Goal: Task Accomplishment & Management: Manage account settings

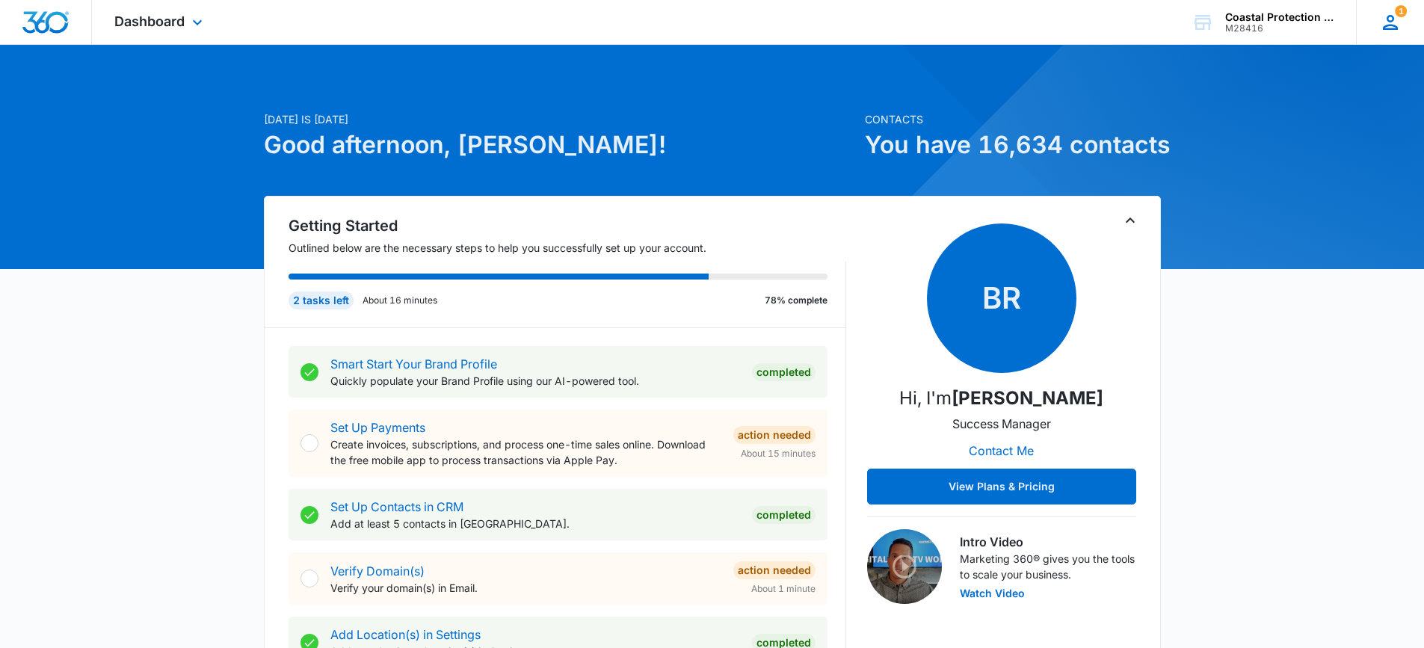
click at [1392, 15] on icon at bounding box center [1390, 22] width 15 height 15
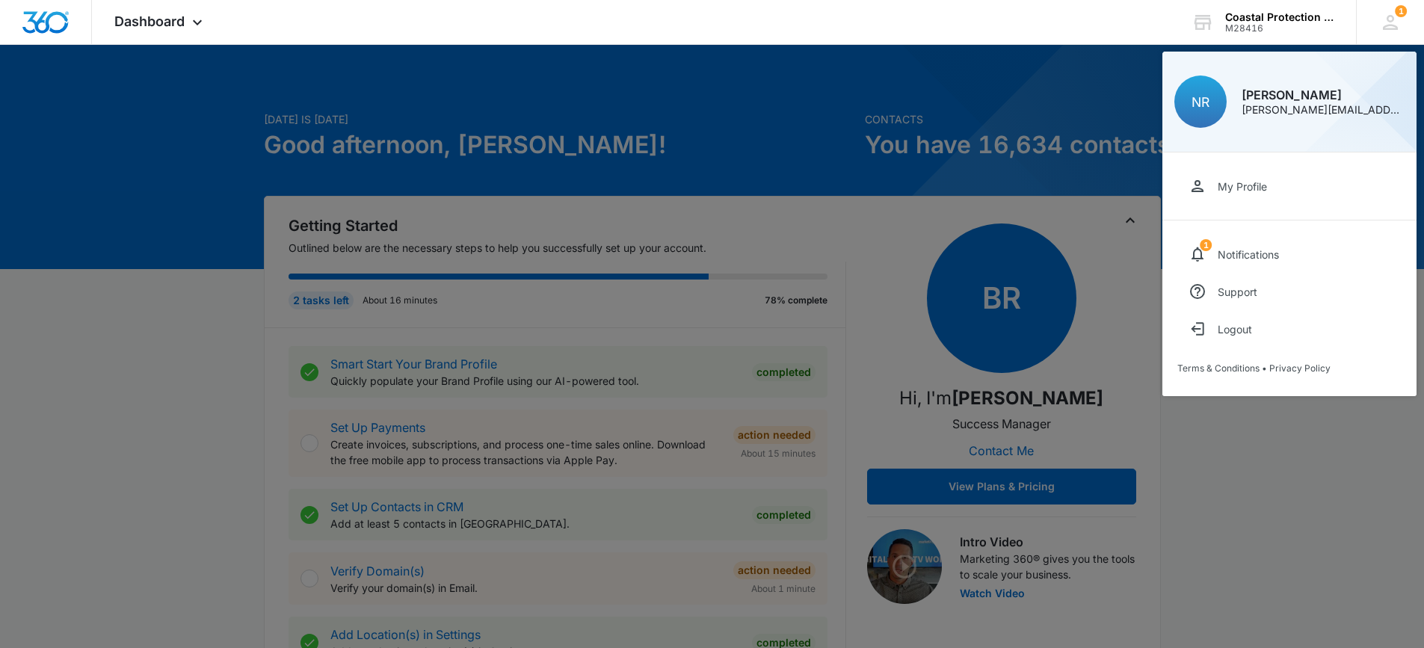
click at [1048, 79] on div at bounding box center [712, 324] width 1424 height 648
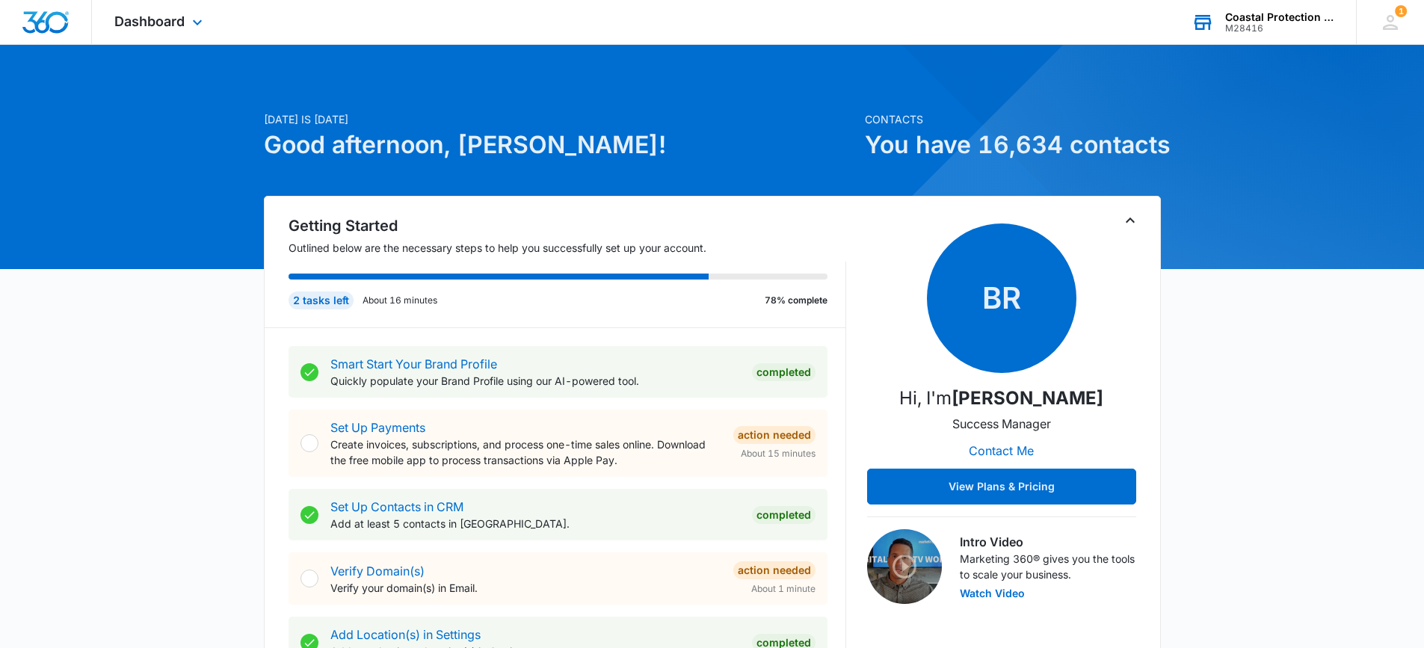
click at [1249, 15] on div "Coastal Protection Inc" at bounding box center [1280, 17] width 109 height 12
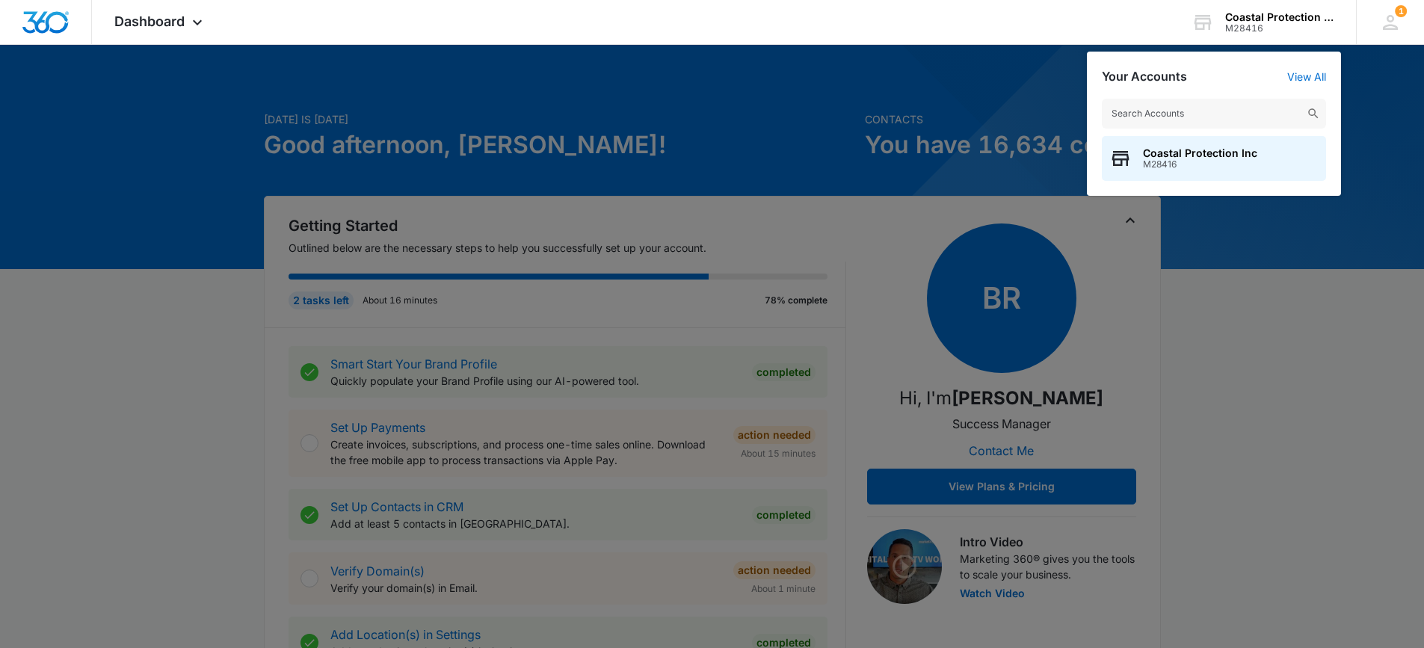
click at [102, 205] on div at bounding box center [712, 324] width 1424 height 648
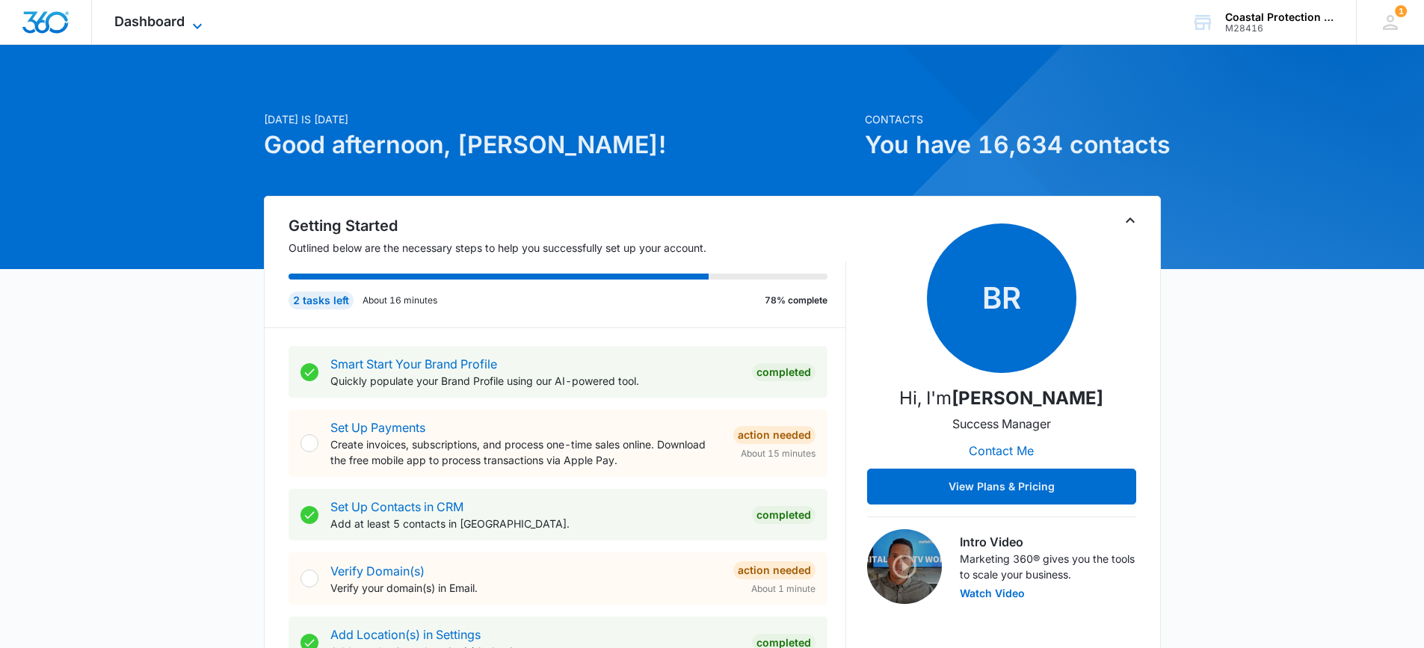
click at [181, 22] on span "Dashboard" at bounding box center [149, 21] width 70 height 16
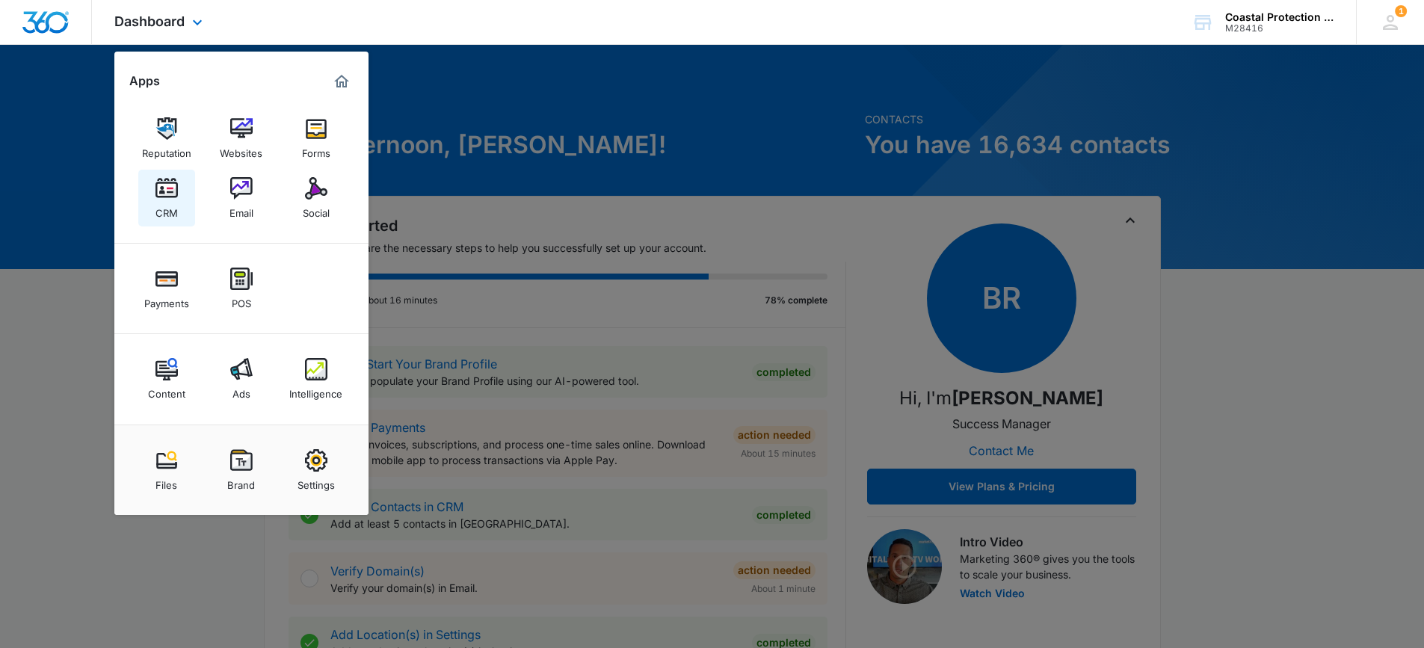
click at [166, 197] on img at bounding box center [167, 188] width 22 height 22
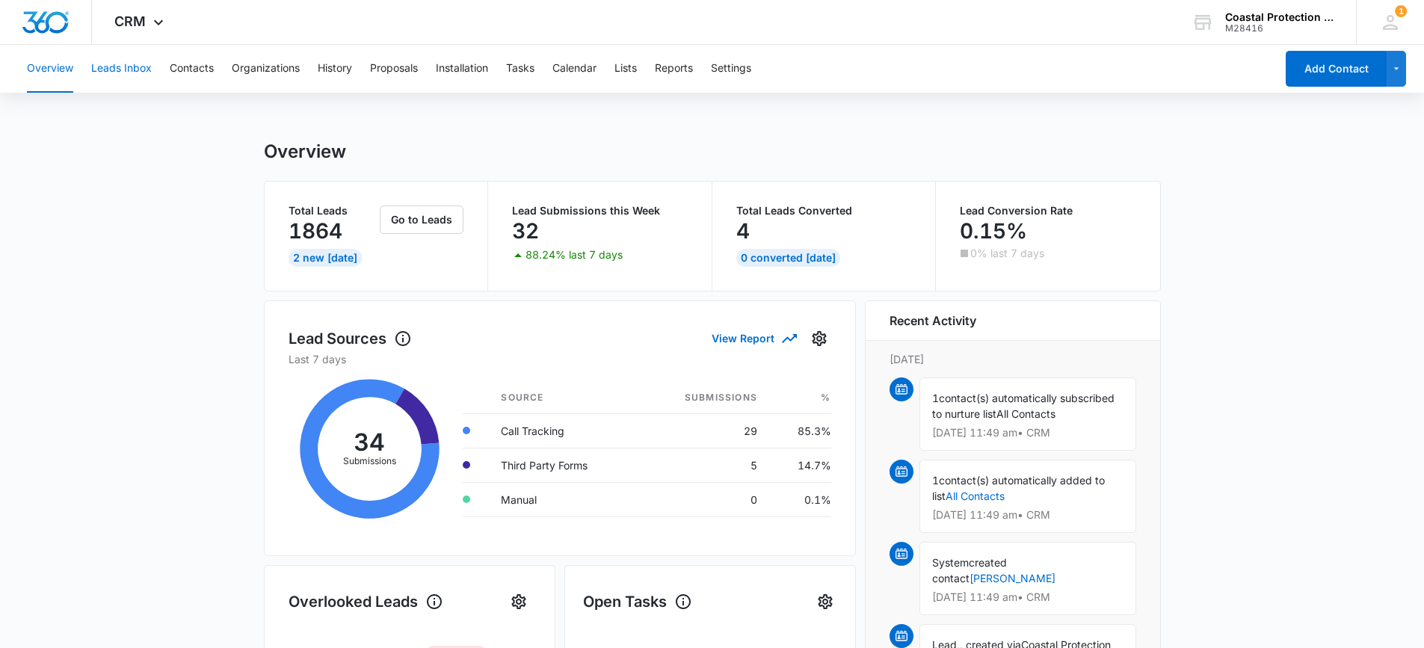
click at [130, 70] on button "Leads Inbox" at bounding box center [121, 69] width 61 height 48
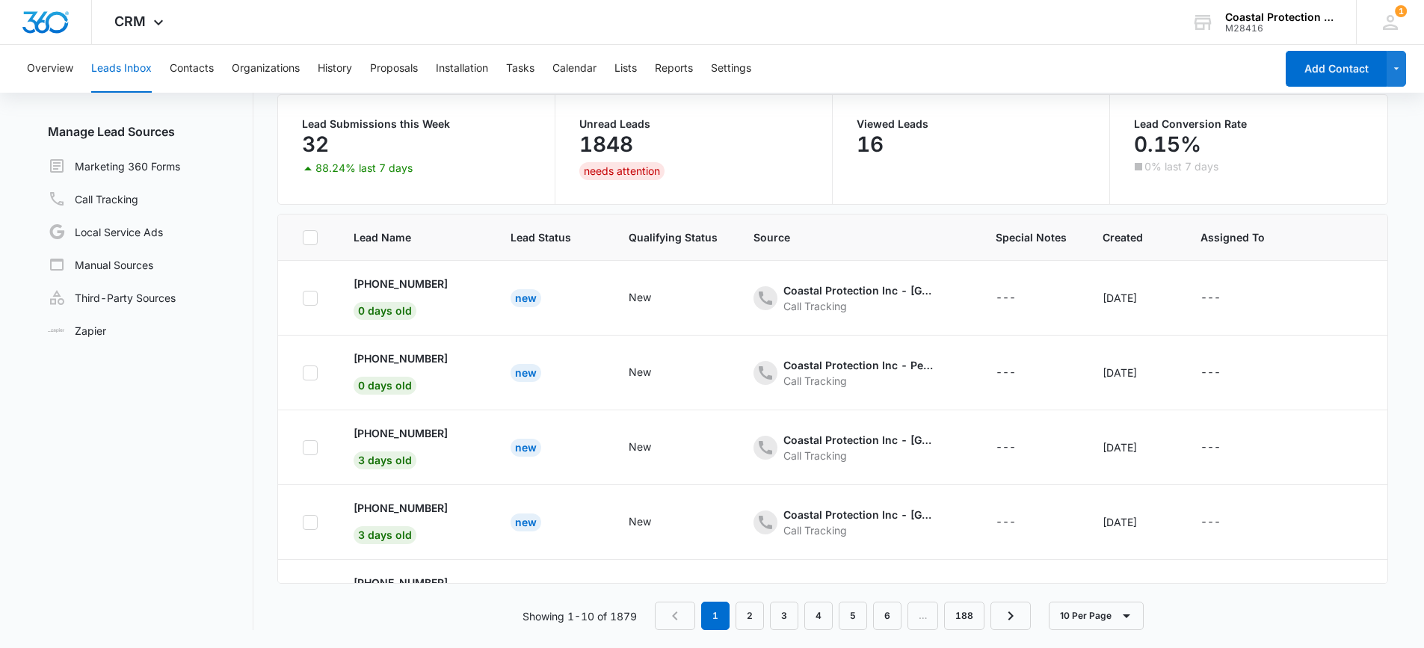
scroll to position [2, 0]
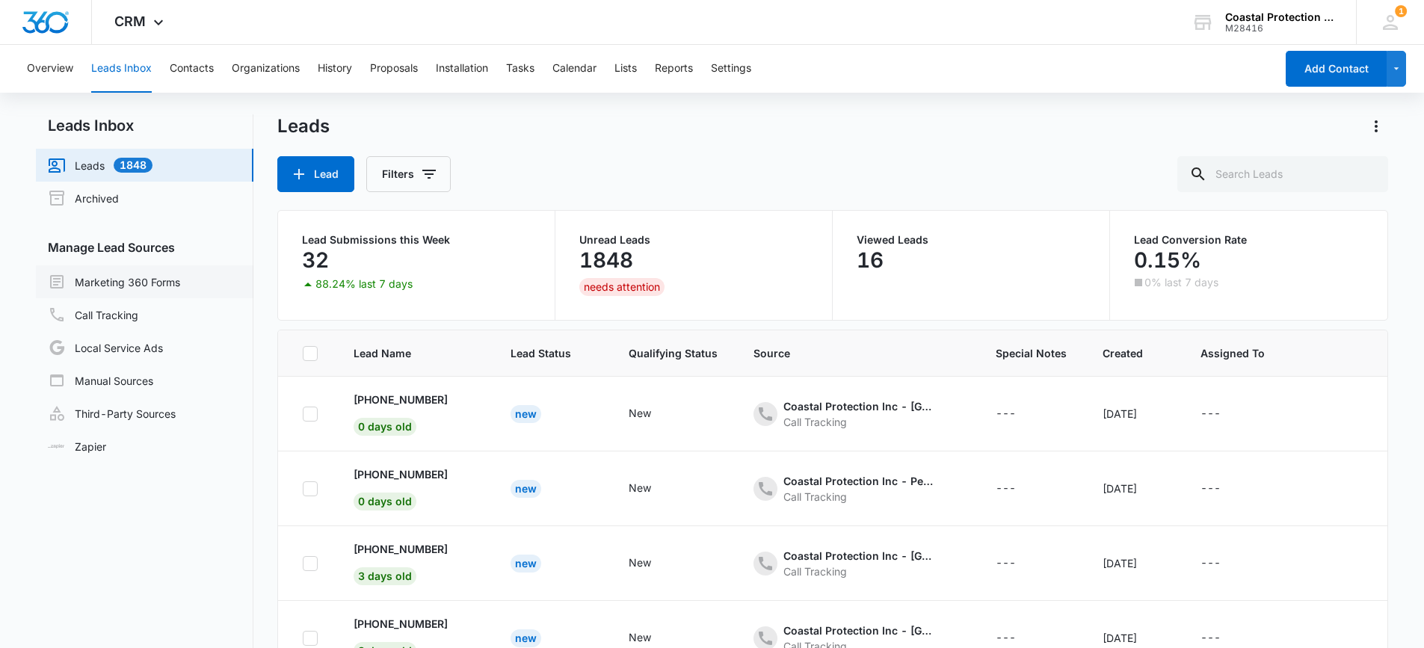
click at [129, 281] on link "Marketing 360 Forms" at bounding box center [114, 282] width 132 height 18
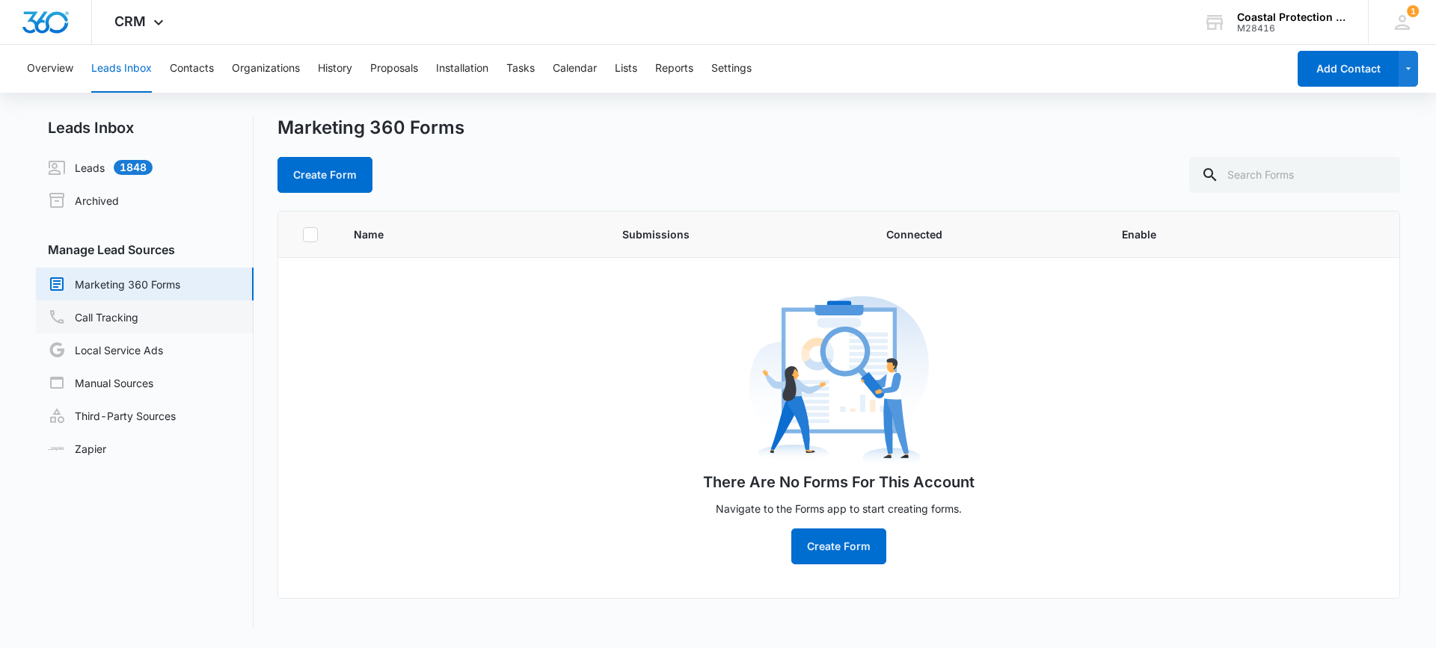
click at [101, 319] on link "Call Tracking" at bounding box center [93, 317] width 90 height 18
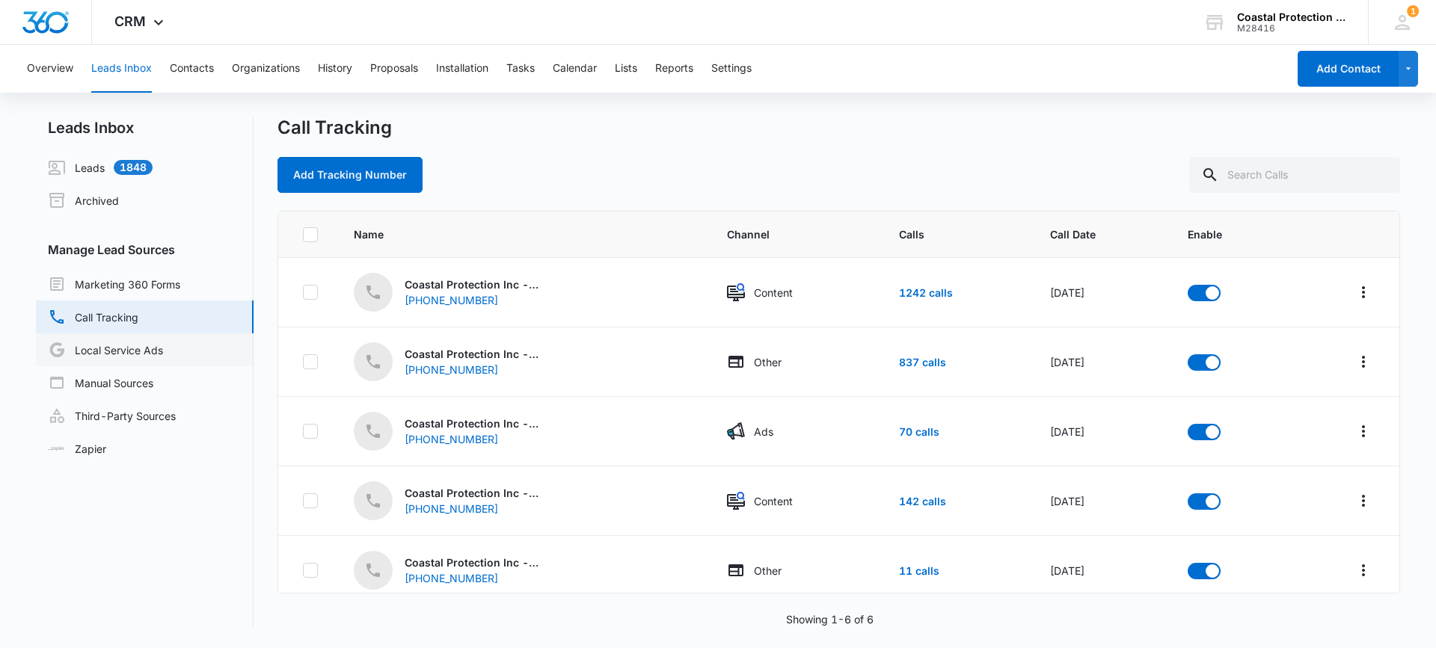
click at [118, 351] on link "Local Service Ads" at bounding box center [105, 350] width 115 height 18
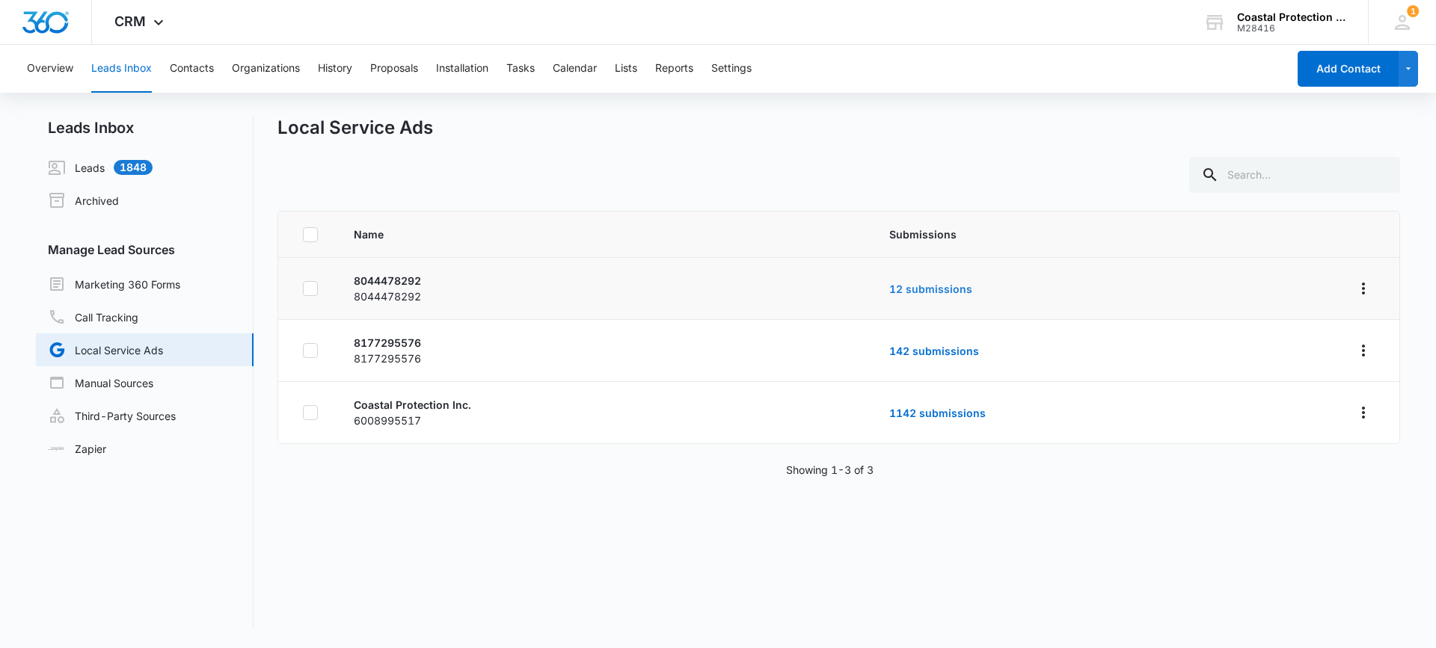
click at [940, 287] on link "12 submissions" at bounding box center [930, 289] width 83 height 13
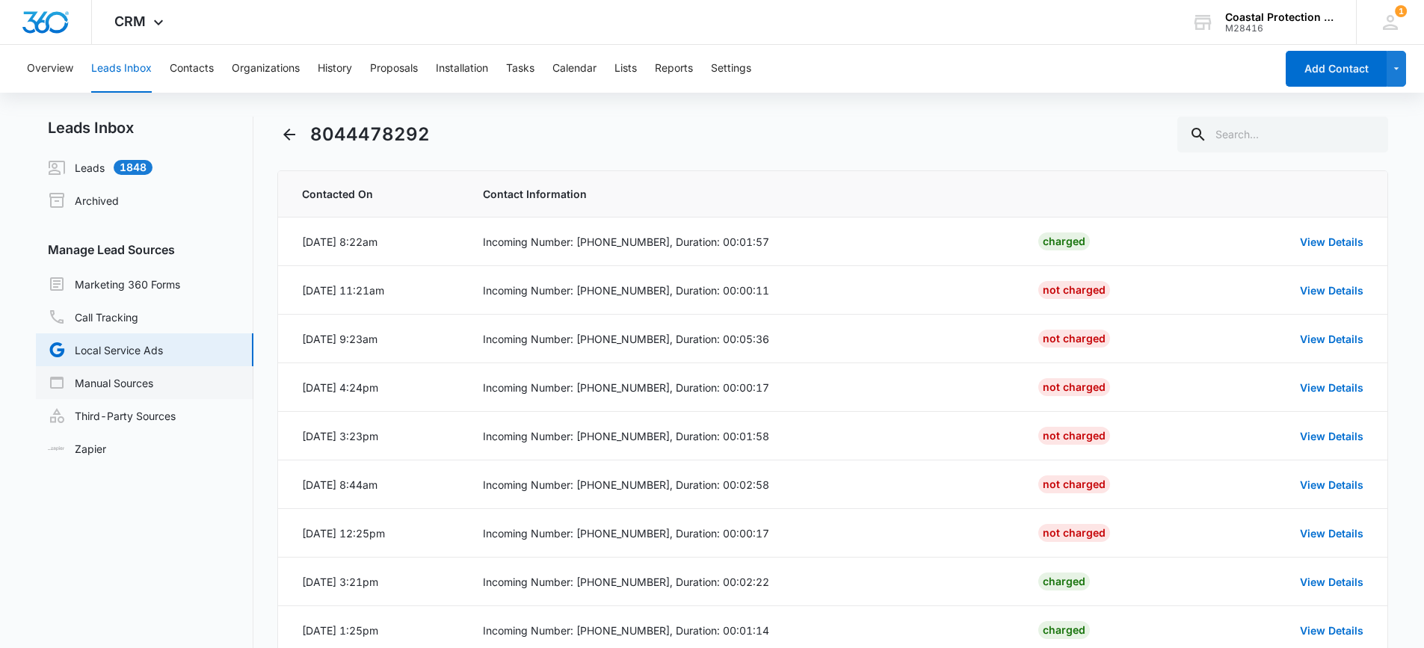
click at [103, 377] on link "Manual Sources" at bounding box center [100, 383] width 105 height 18
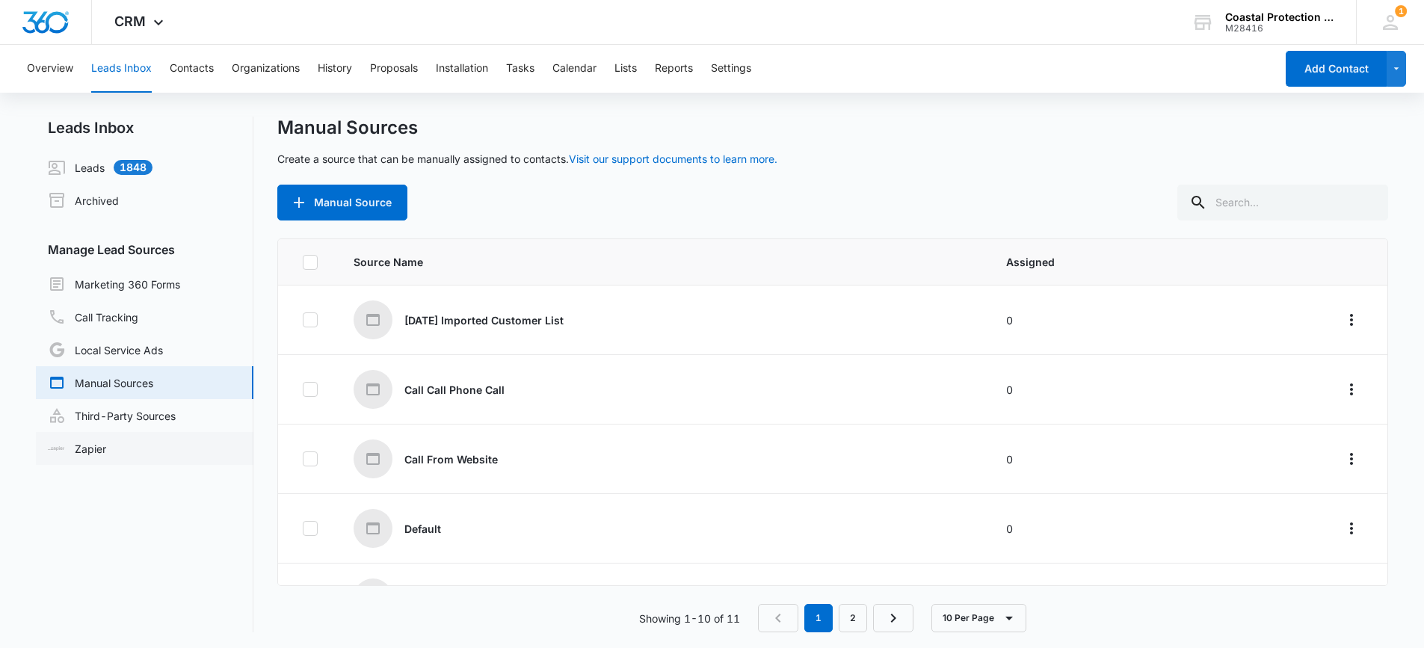
click at [81, 449] on link "Zapier" at bounding box center [77, 449] width 58 height 16
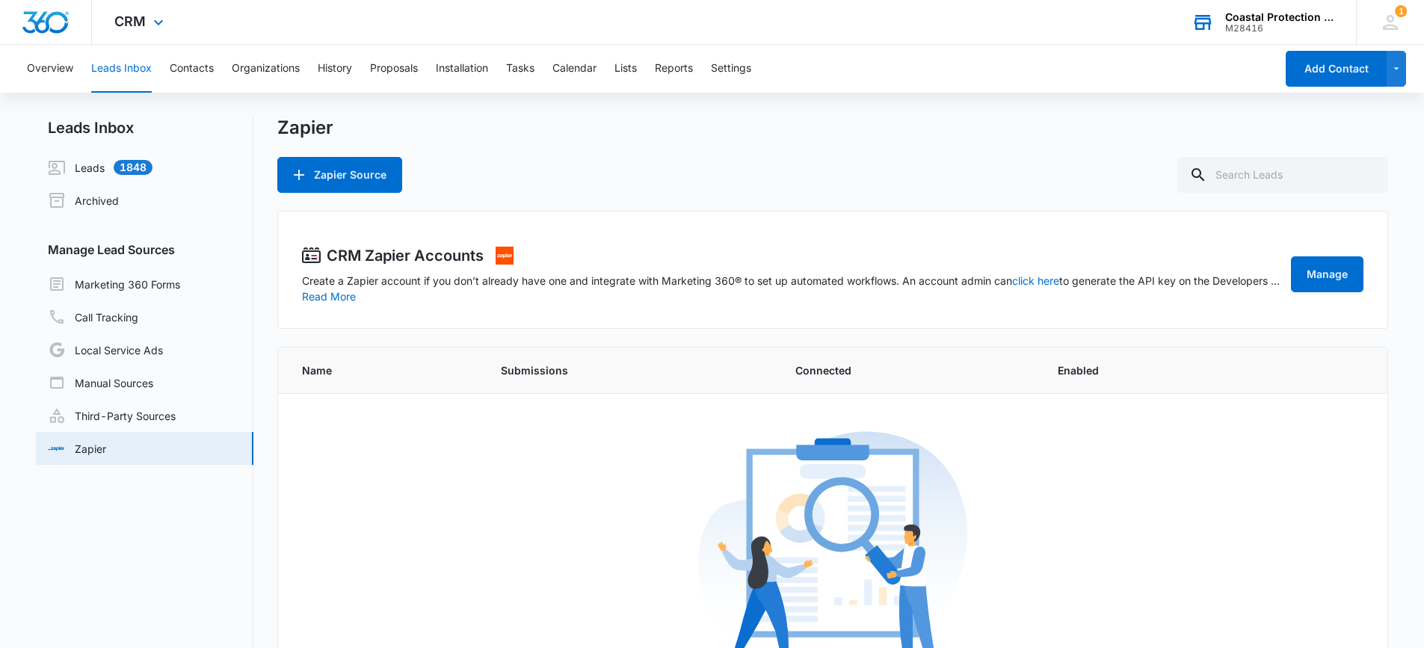
click at [1270, 19] on div "Coastal Protection Inc" at bounding box center [1280, 17] width 109 height 12
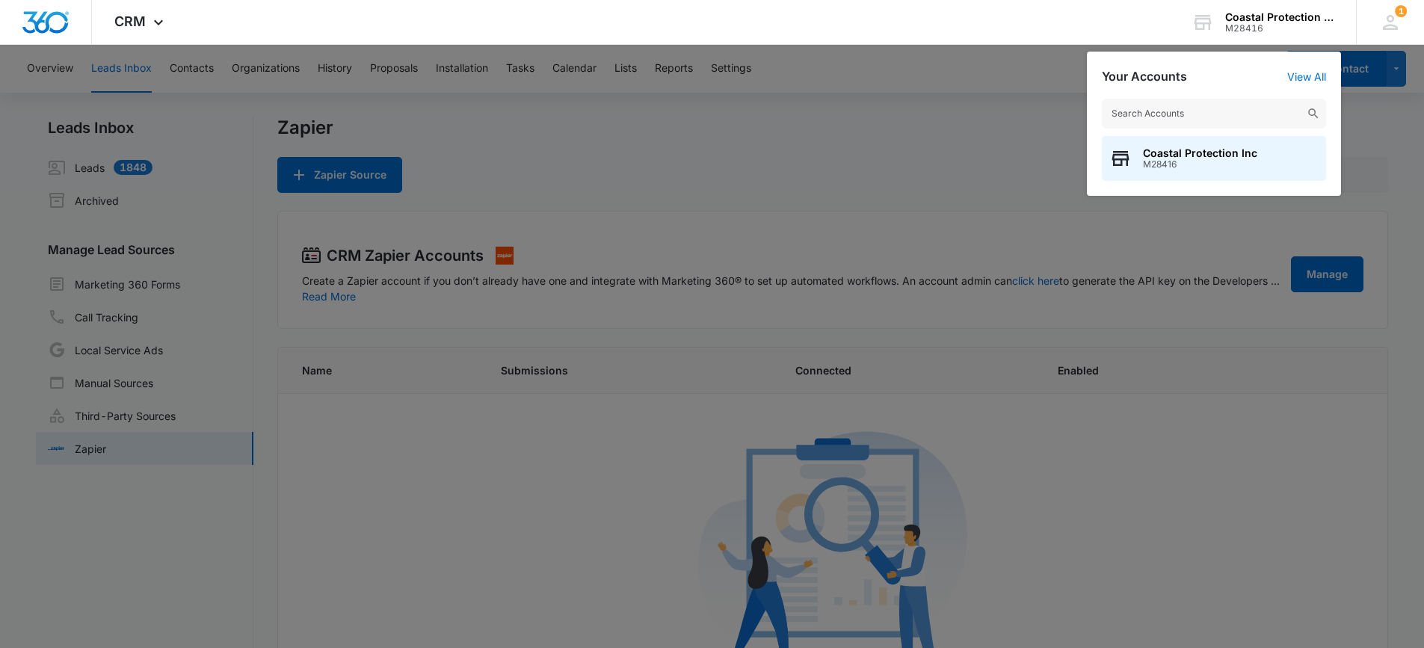
click at [852, 85] on div at bounding box center [712, 324] width 1424 height 648
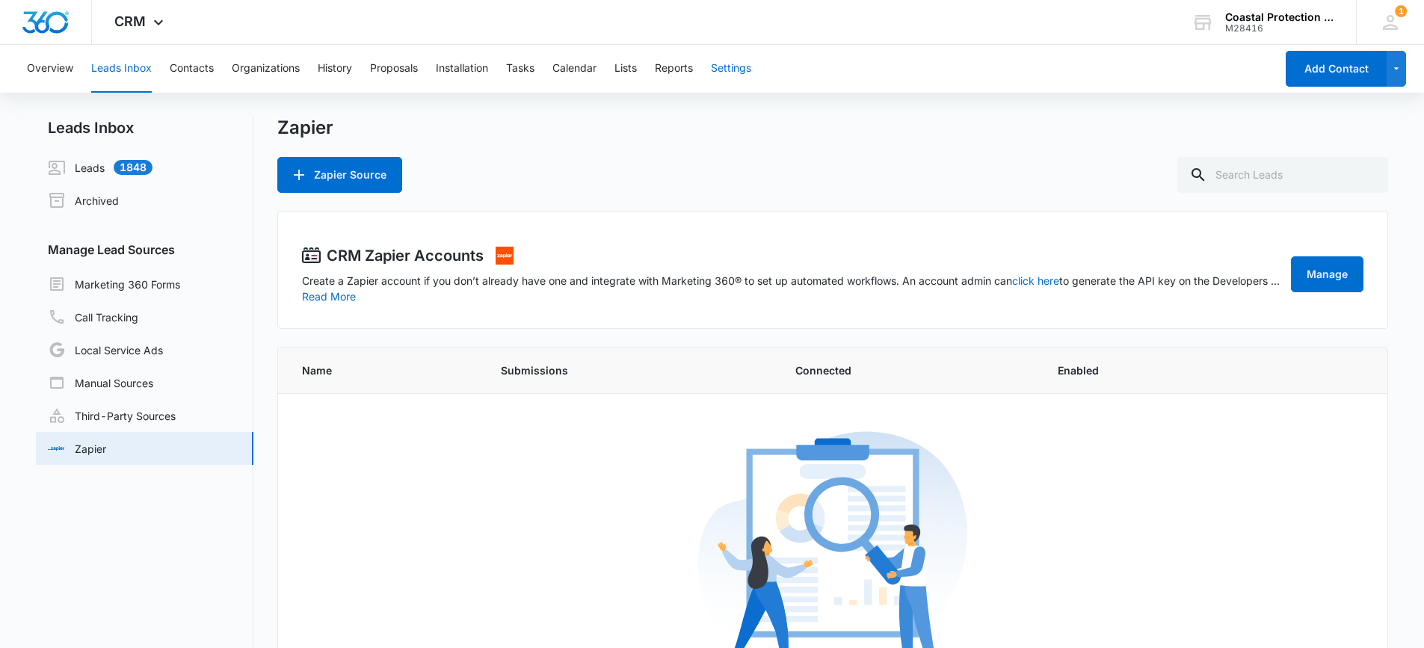
click at [731, 64] on button "Settings" at bounding box center [731, 69] width 40 height 48
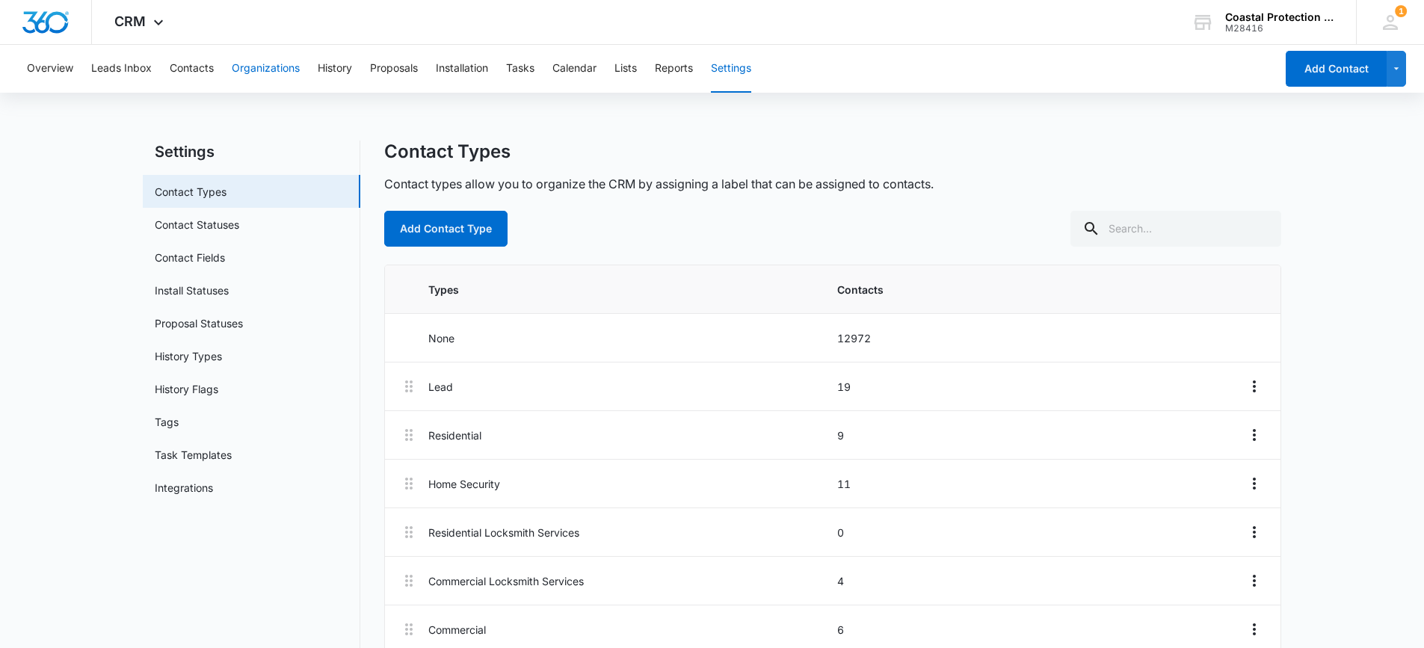
click at [251, 66] on button "Organizations" at bounding box center [266, 69] width 68 height 48
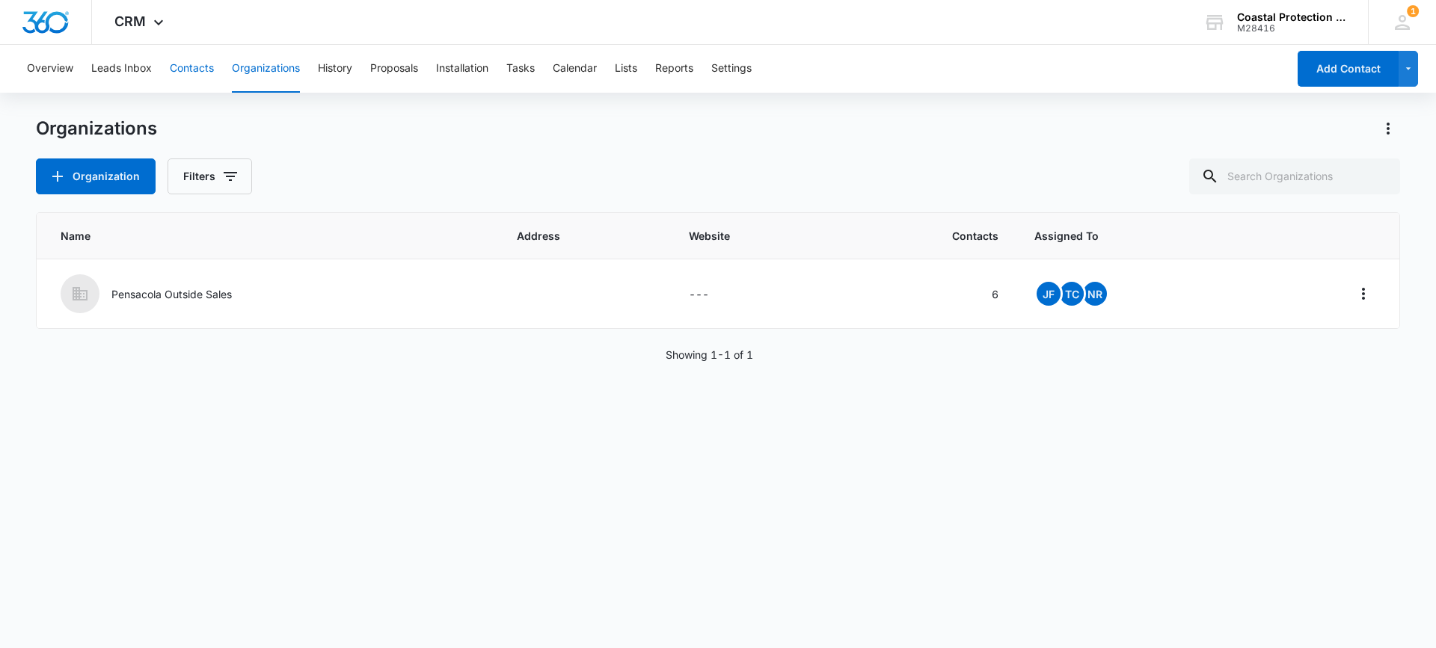
click at [192, 68] on button "Contacts" at bounding box center [192, 69] width 44 height 48
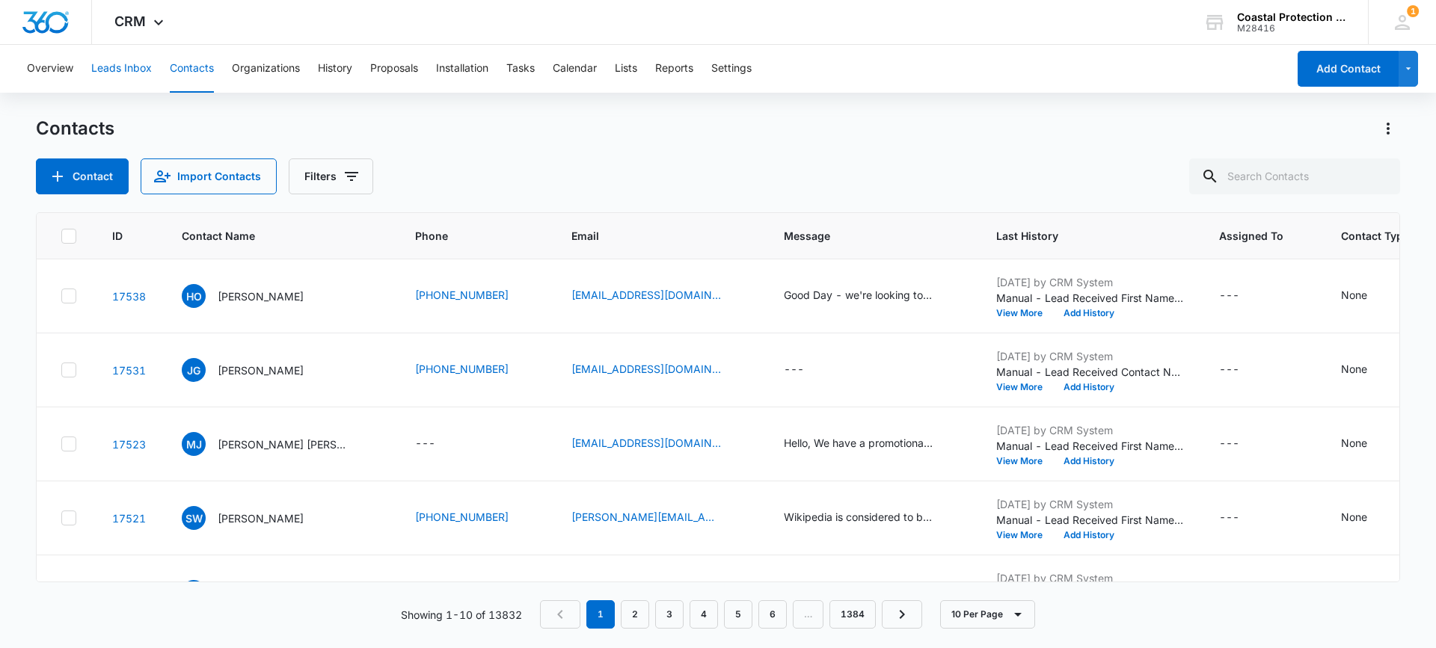
click at [111, 71] on button "Leads Inbox" at bounding box center [121, 69] width 61 height 48
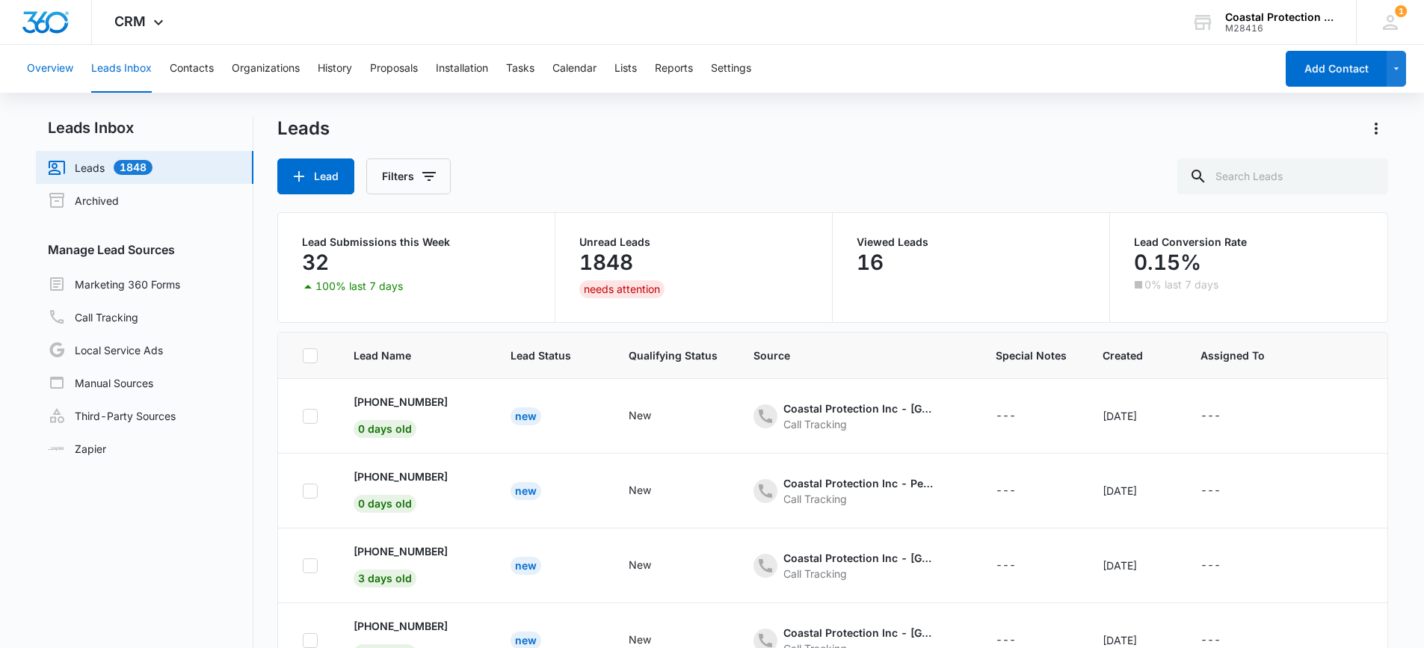
click at [66, 73] on button "Overview" at bounding box center [50, 69] width 46 height 48
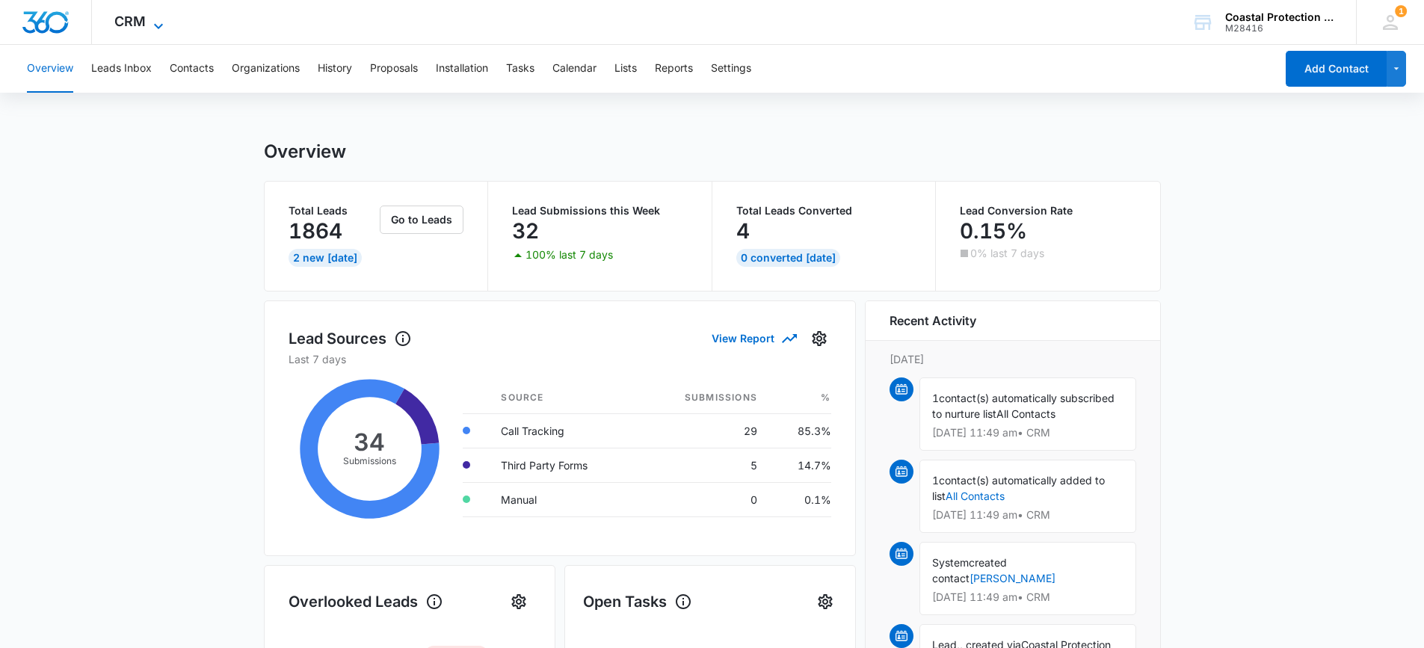
click at [133, 15] on span "CRM" at bounding box center [129, 21] width 31 height 16
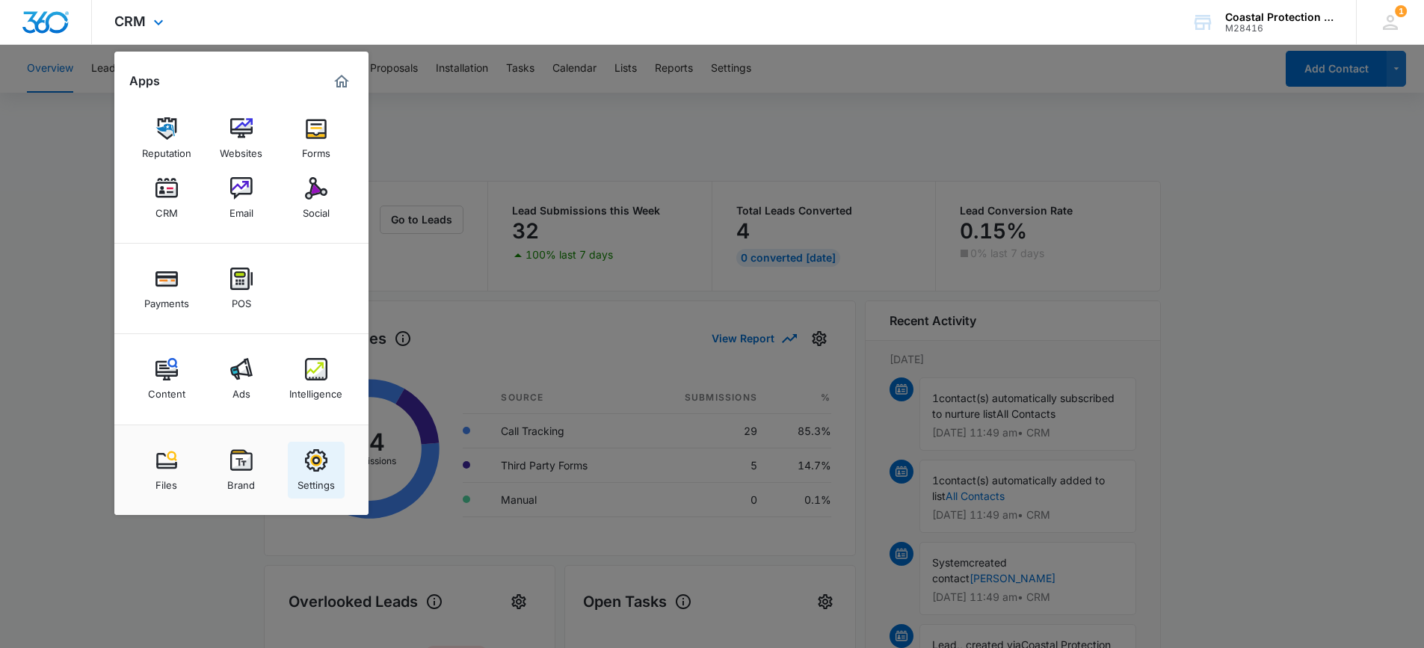
click at [316, 478] on div "Settings" at bounding box center [316, 481] width 37 height 19
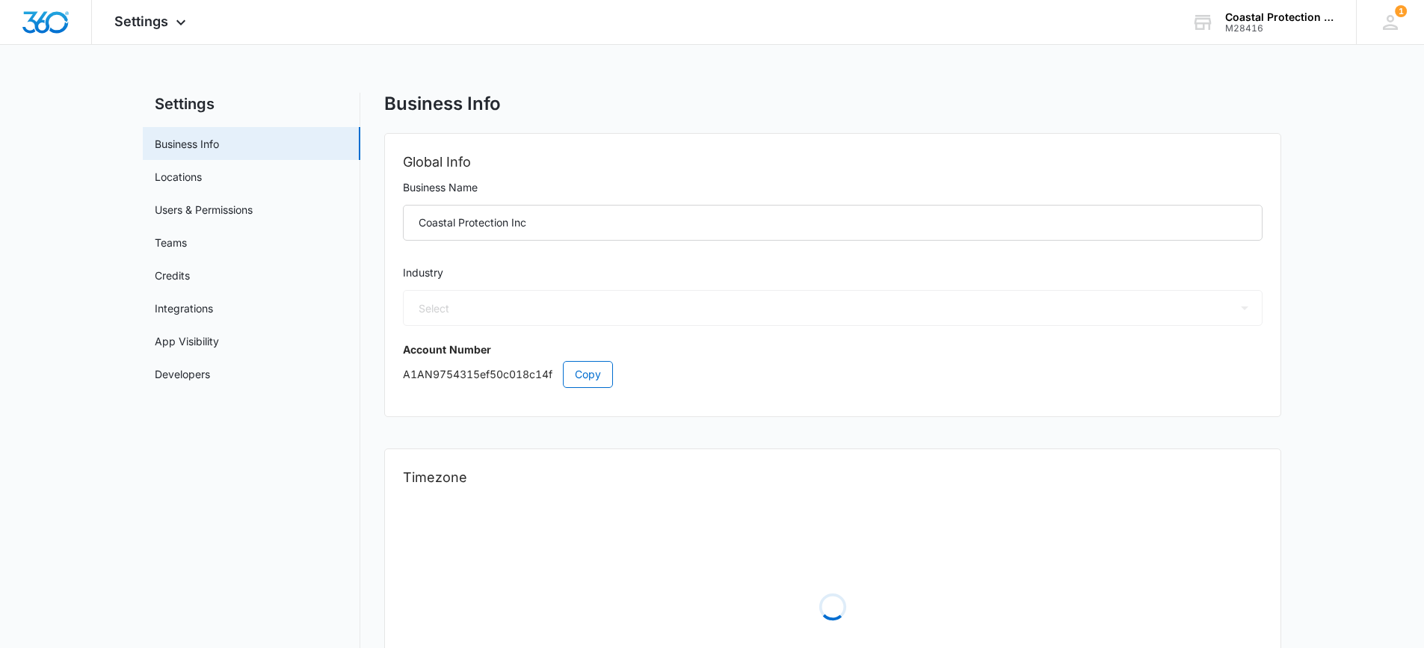
select select "17"
select select "US"
select select "America/[GEOGRAPHIC_DATA]"
click at [188, 177] on link "Locations" at bounding box center [178, 177] width 47 height 16
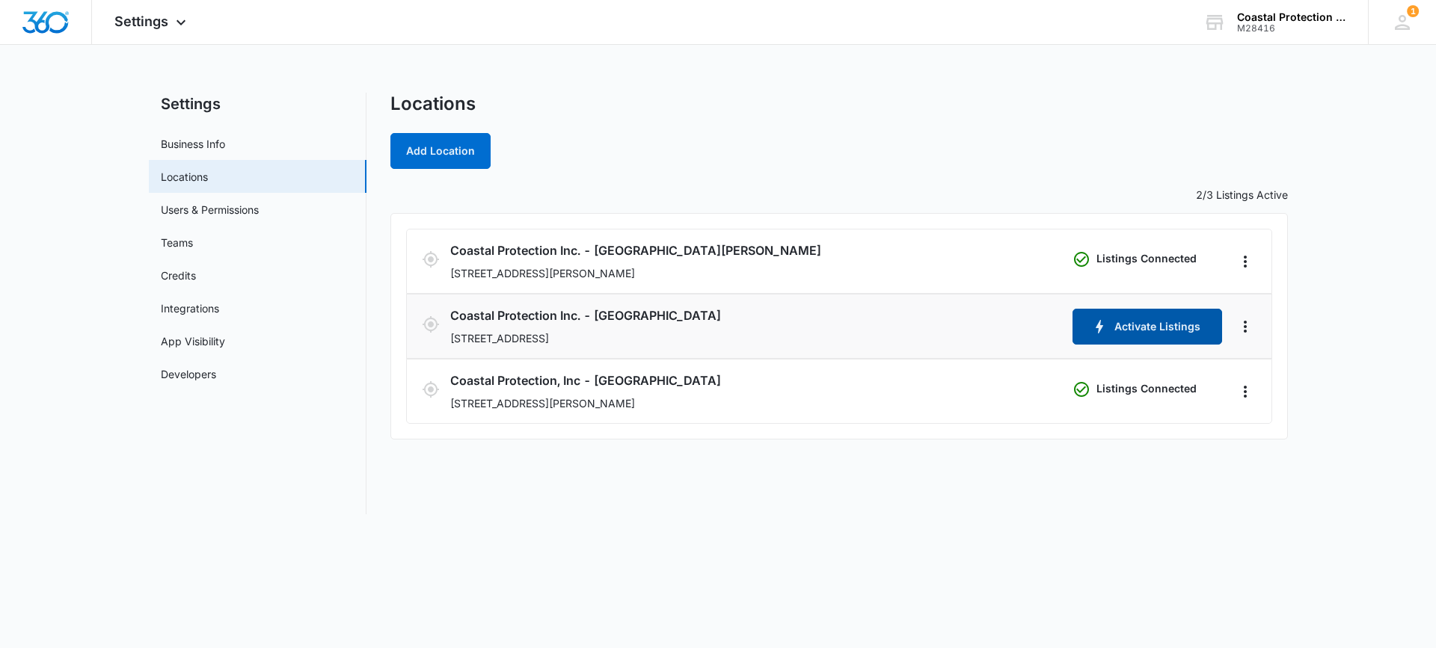
click at [1158, 327] on button "Activate Listings" at bounding box center [1147, 327] width 150 height 36
click at [182, 215] on link "Users & Permissions" at bounding box center [210, 210] width 98 height 16
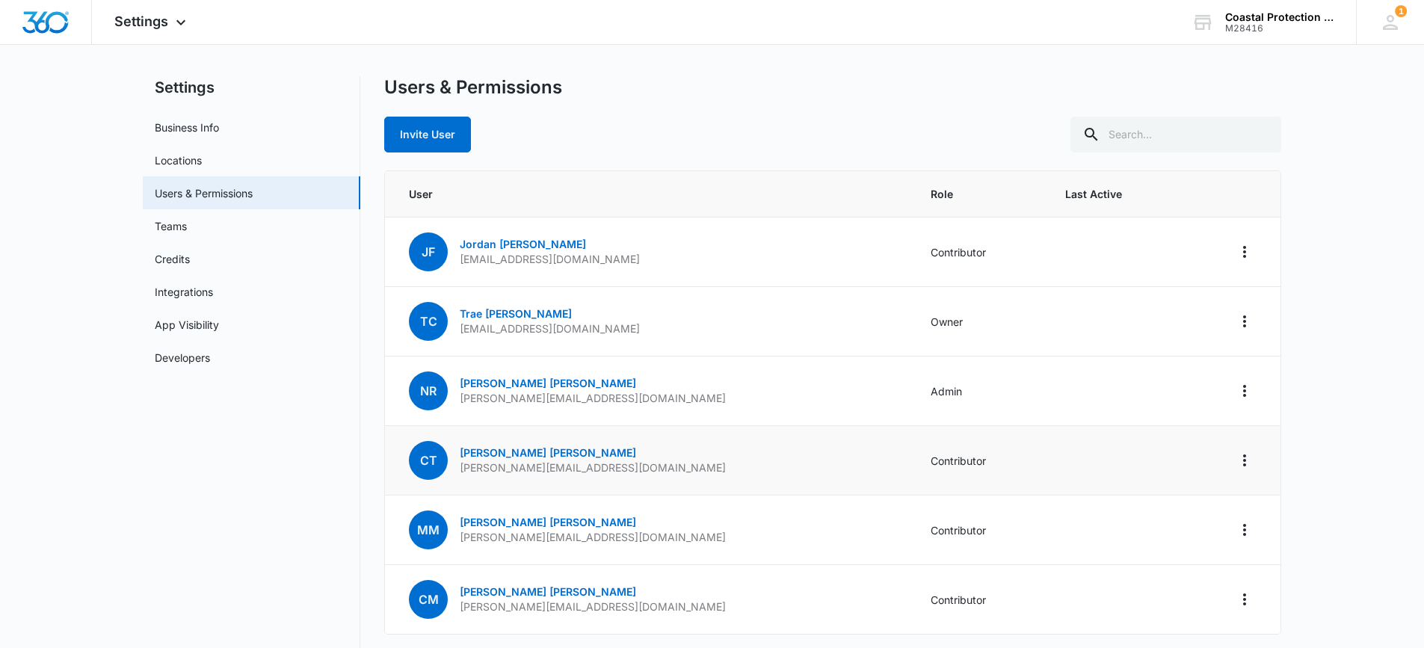
scroll to position [68, 0]
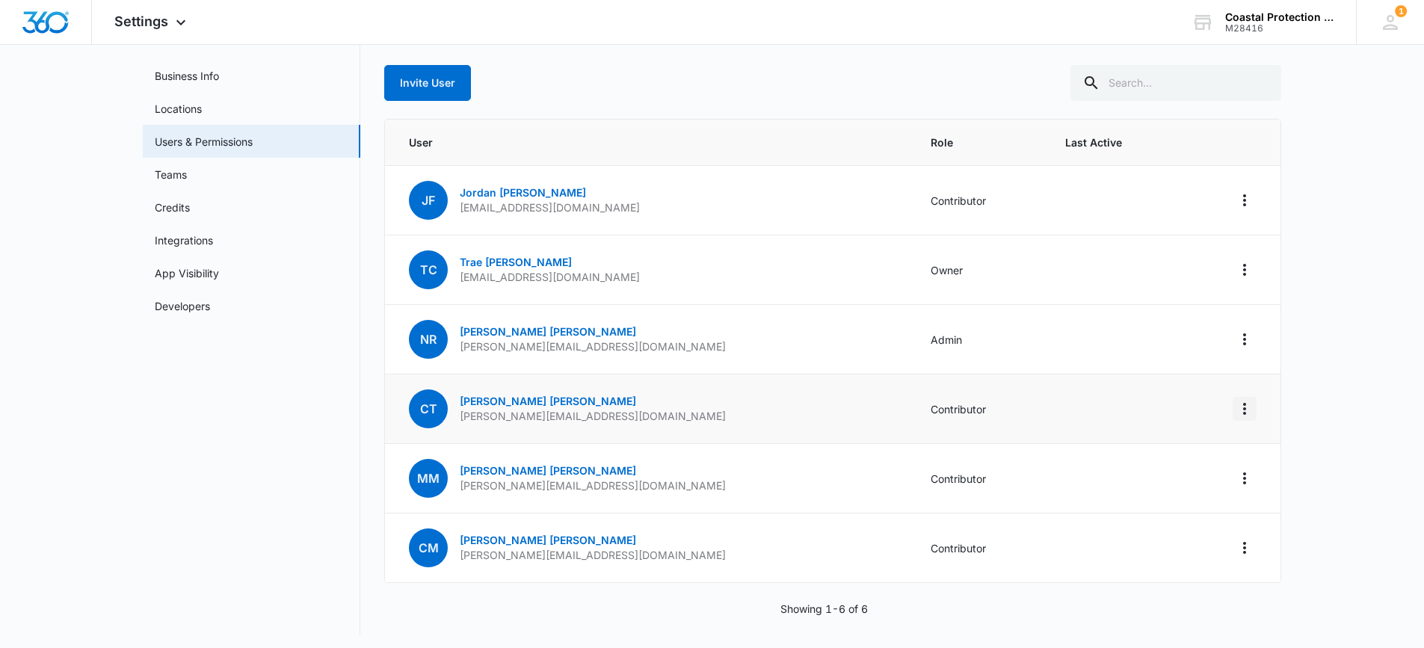
click at [1238, 409] on icon "Actions" at bounding box center [1245, 409] width 18 height 18
click at [1156, 450] on div "Log Out Everywhere" at bounding box center [1170, 451] width 100 height 10
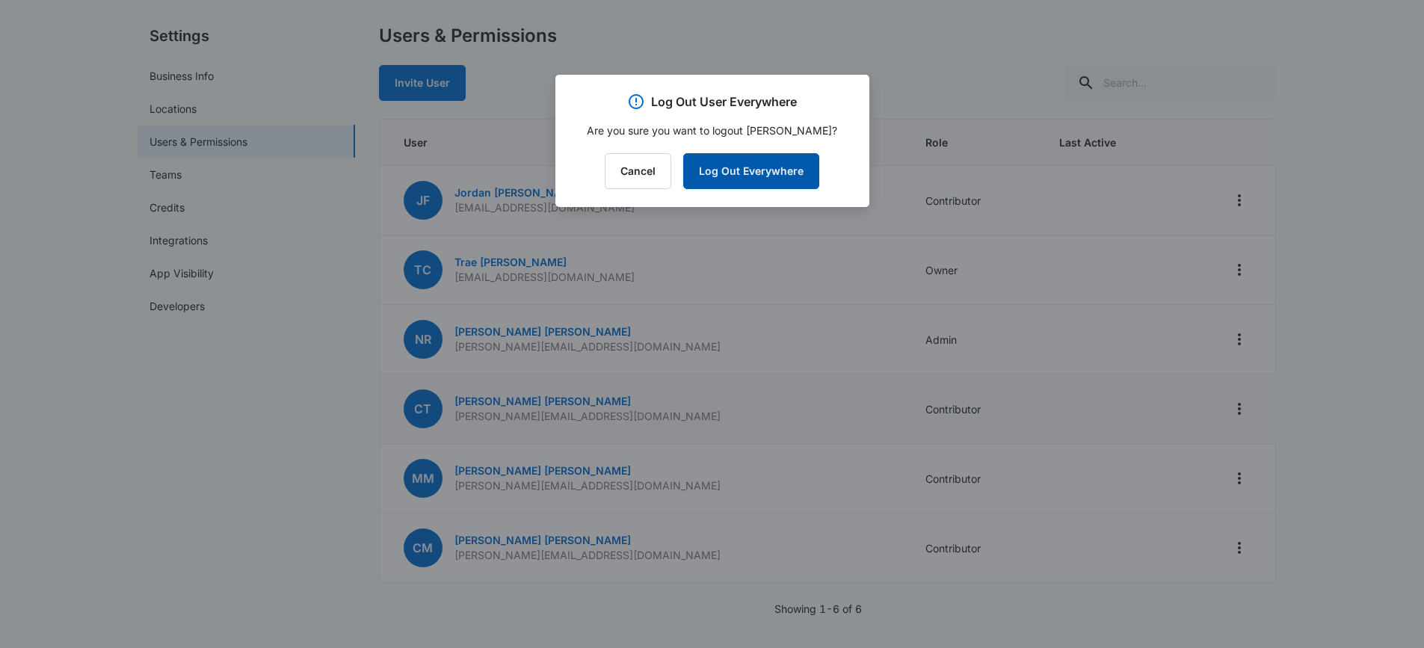
click at [754, 179] on button "Log Out Everywhere" at bounding box center [751, 171] width 136 height 36
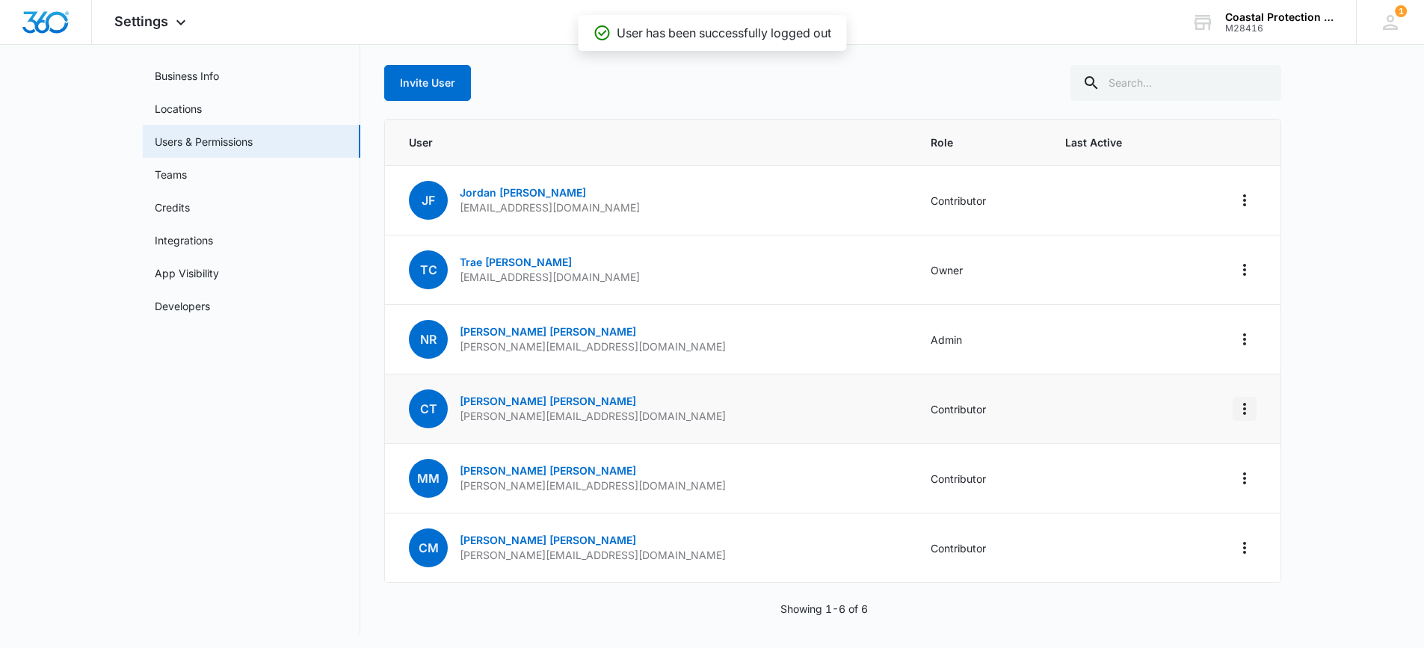
click at [1245, 405] on icon "Actions" at bounding box center [1245, 409] width 3 height 12
click at [1151, 475] on div "Remove User" at bounding box center [1170, 473] width 100 height 10
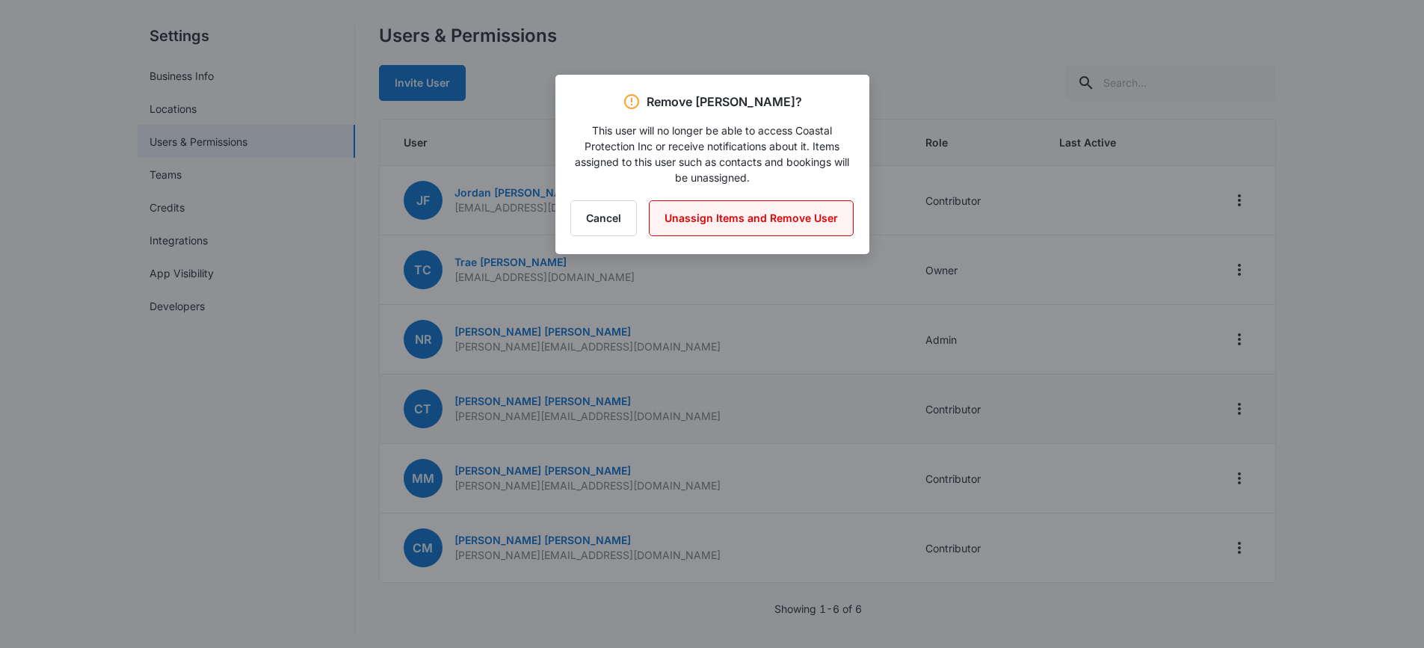
click at [732, 221] on button "Unassign Items and Remove User" at bounding box center [751, 218] width 205 height 36
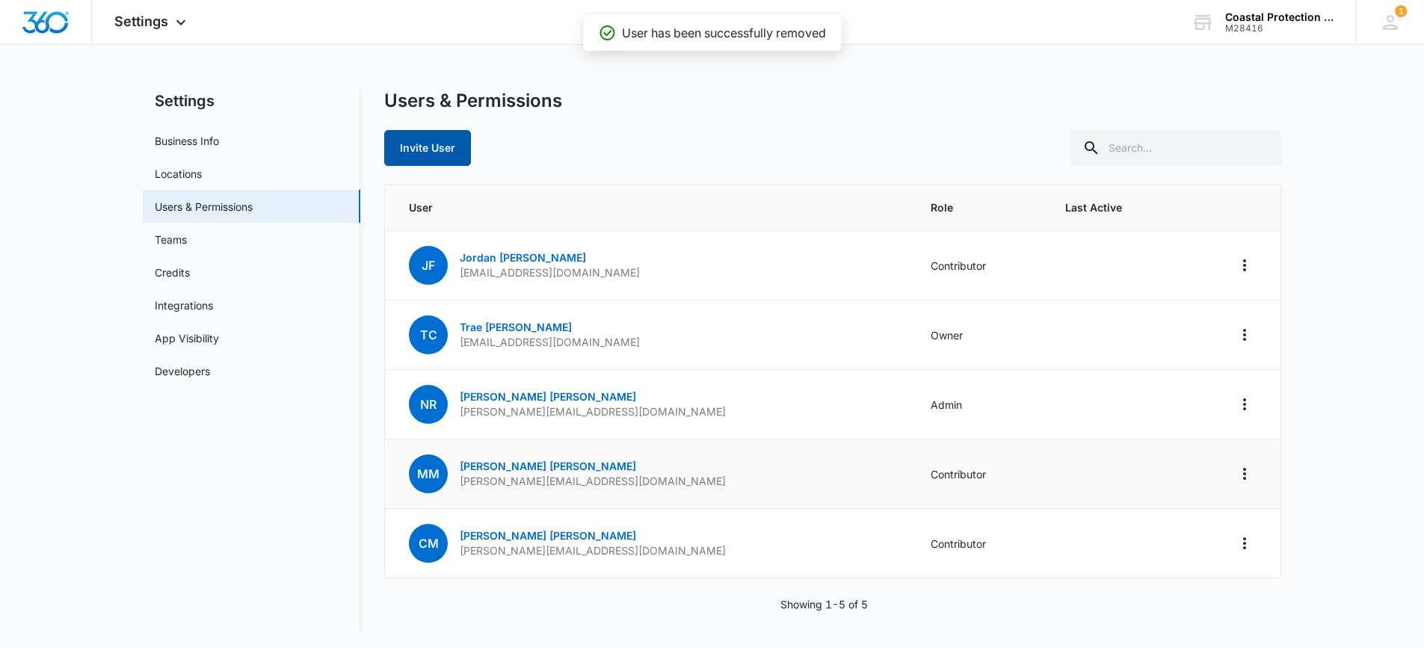
click at [425, 139] on button "Invite User" at bounding box center [427, 148] width 87 height 36
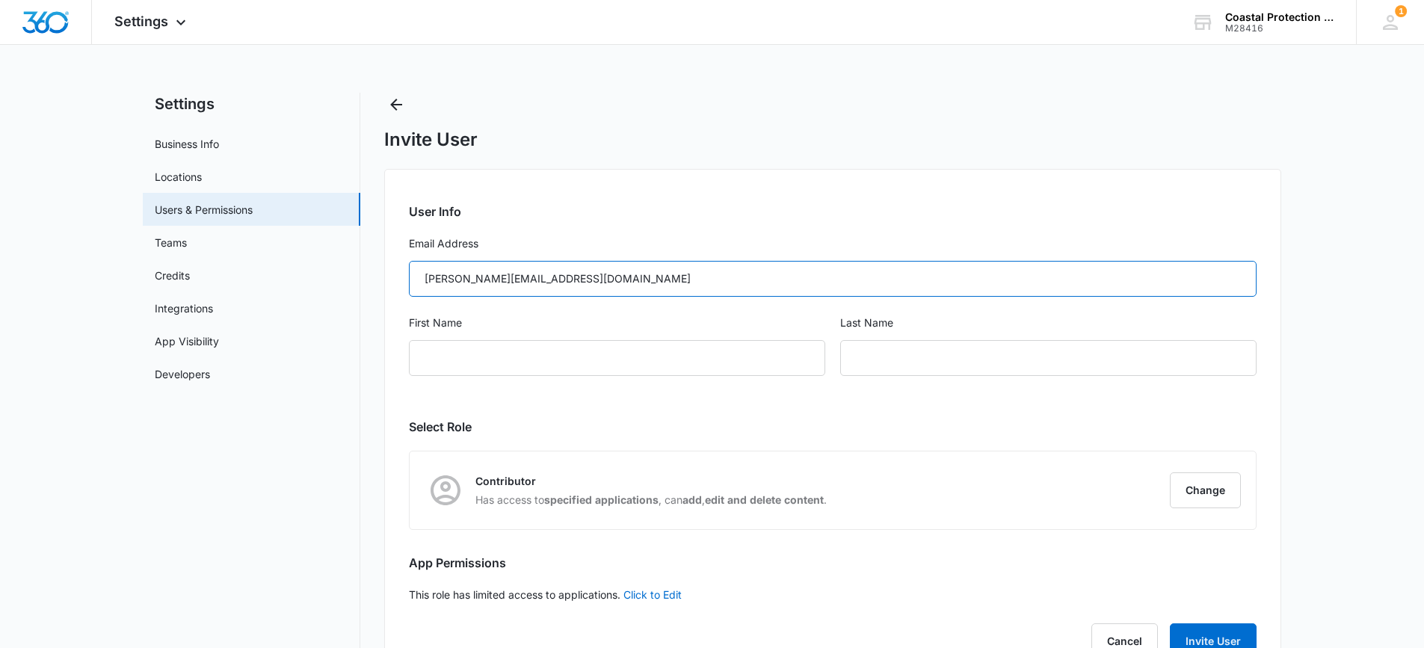
type input "[PERSON_NAME][EMAIL_ADDRESS][DOMAIN_NAME]"
type input "[PERSON_NAME]"
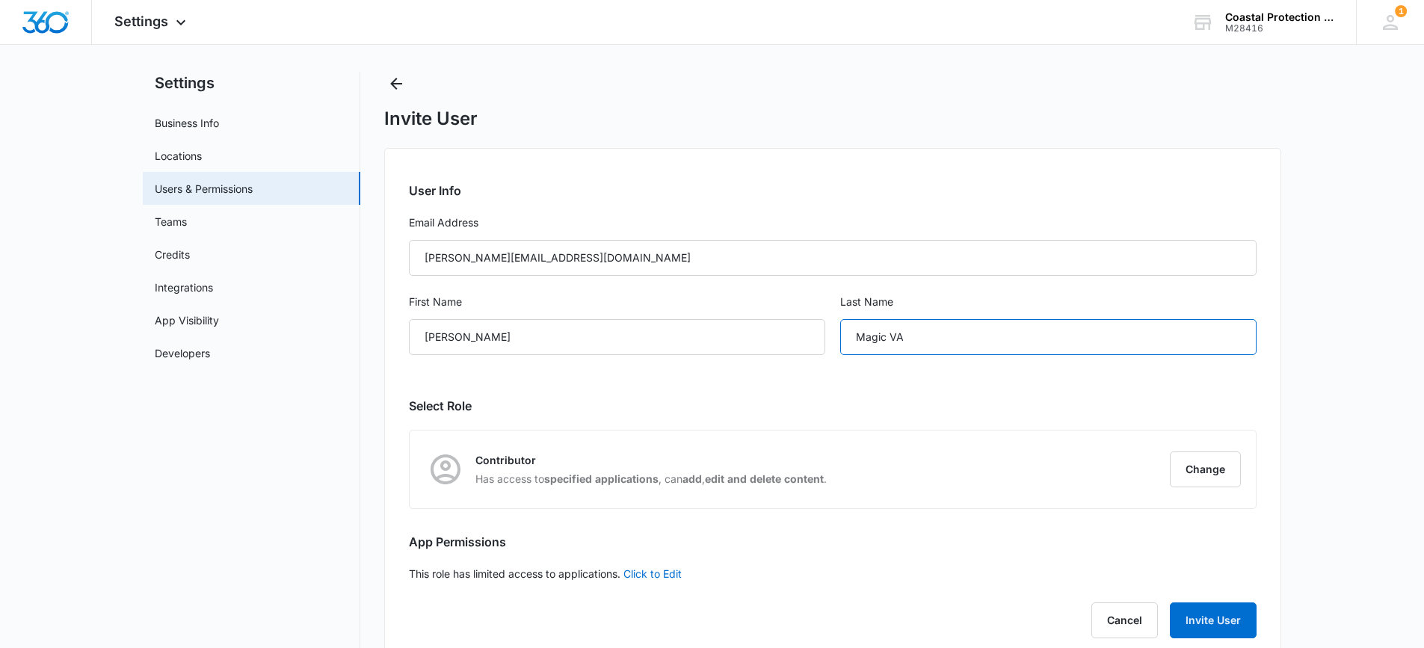
scroll to position [54, 0]
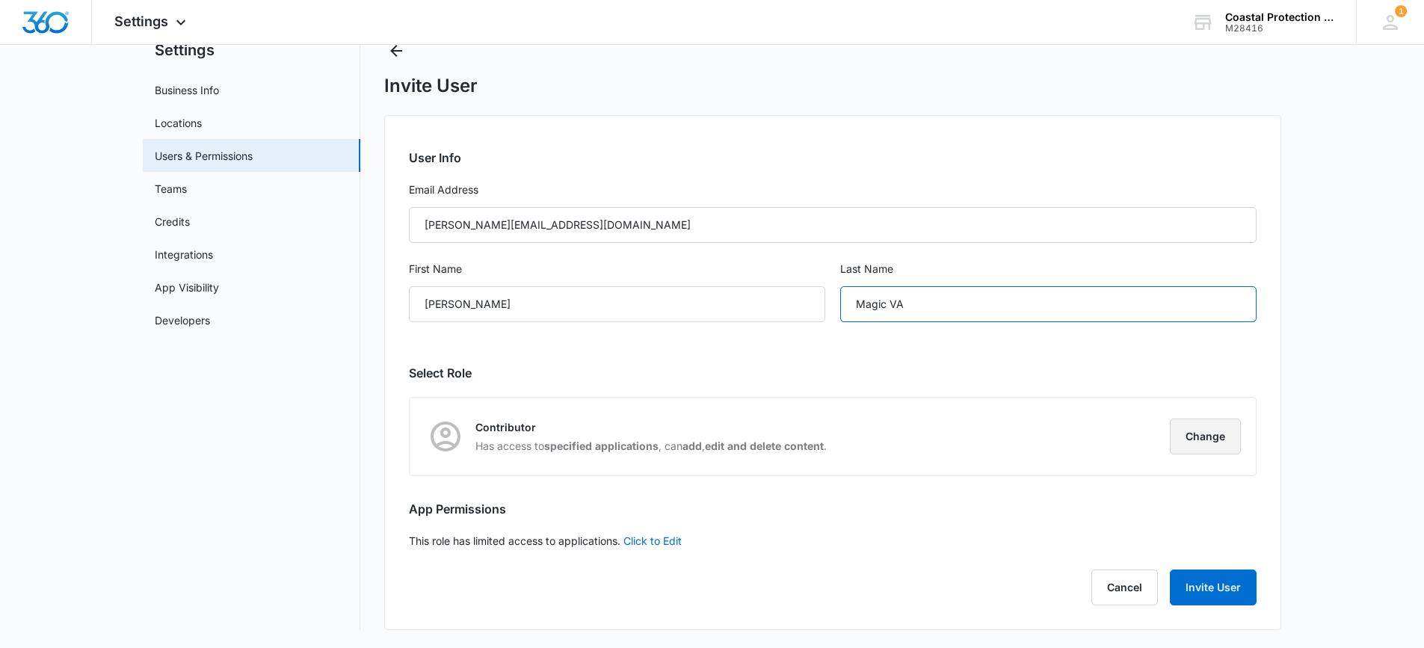
type input "Magic VA"
click at [1203, 435] on button "Change" at bounding box center [1205, 437] width 71 height 36
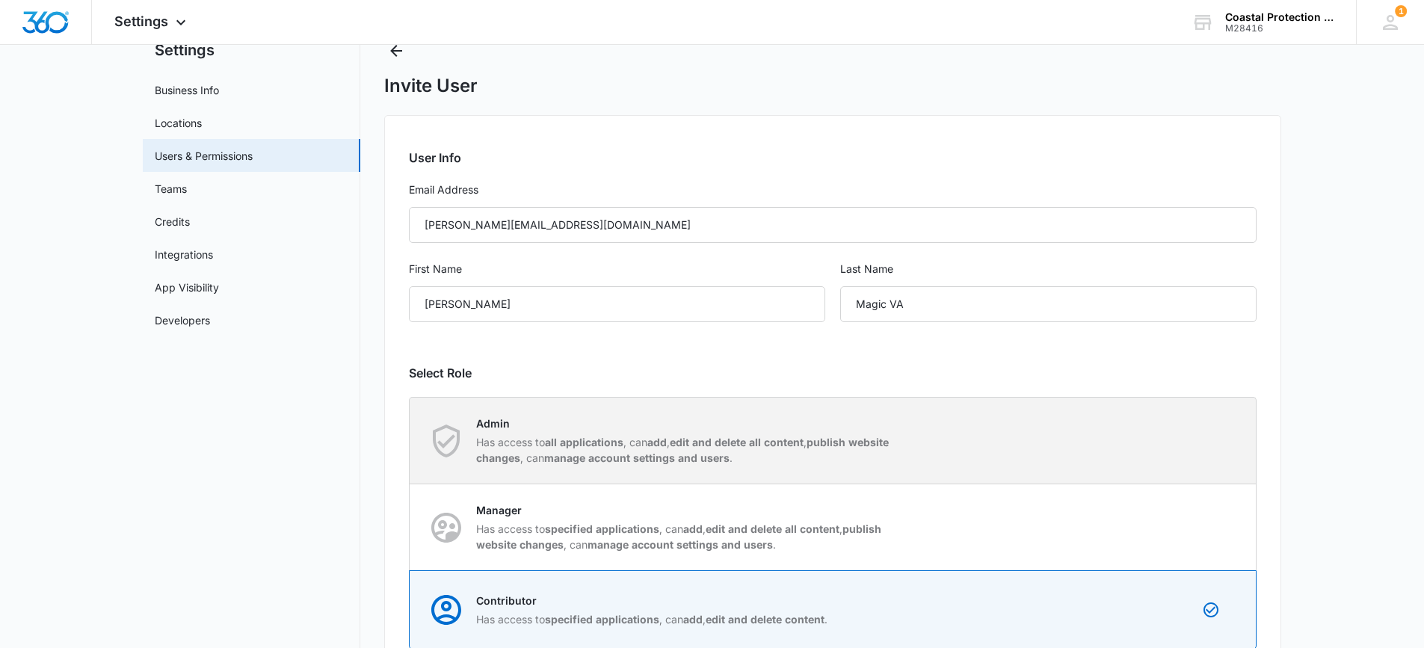
scroll to position [227, 0]
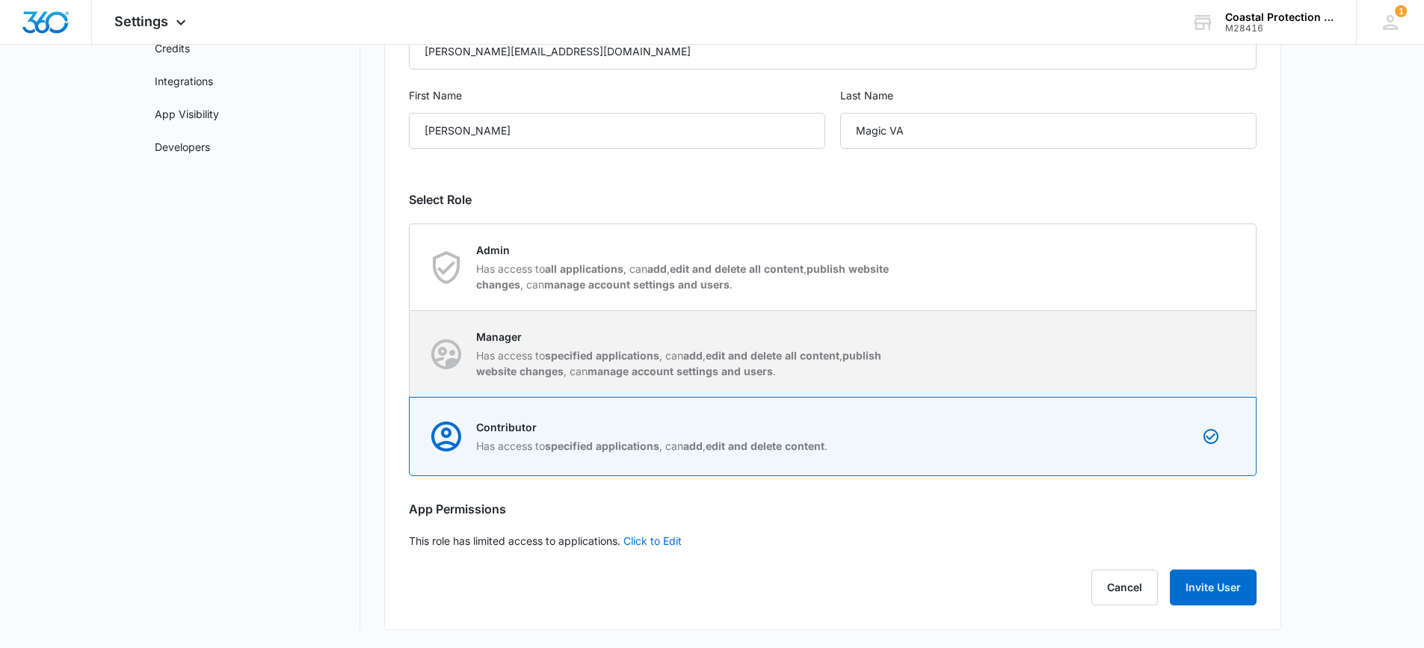
click at [657, 345] on div "Manager Has access to specified applications , can add , edit and delete all co…" at bounding box center [686, 354] width 420 height 50
click at [411, 354] on input "Manager Has access to specified applications , can add , edit and delete all co…" at bounding box center [410, 354] width 1 height 1
radio input "true"
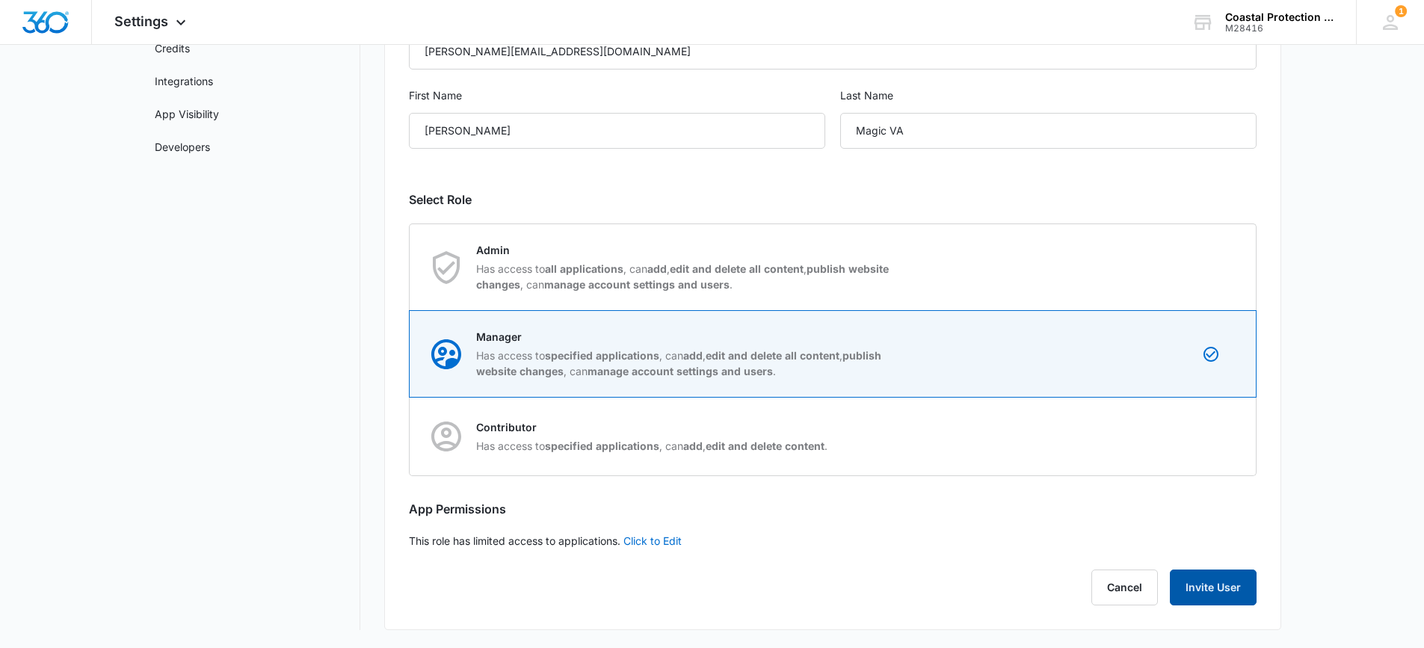
click at [1230, 583] on button "Invite User" at bounding box center [1213, 588] width 87 height 36
